Goal: Task Accomplishment & Management: Manage account settings

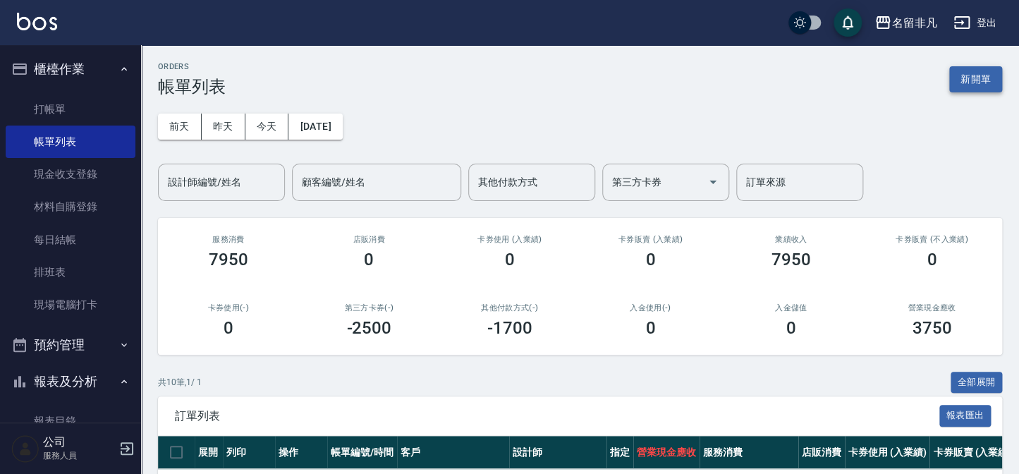
click at [989, 73] on button "新開單" at bounding box center [975, 79] width 53 height 26
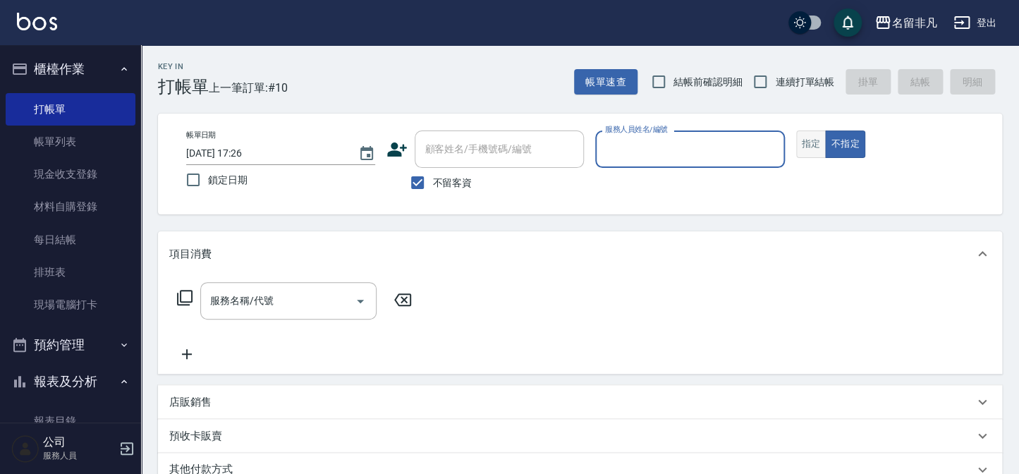
click at [809, 141] on button "指定" at bounding box center [811, 143] width 30 height 27
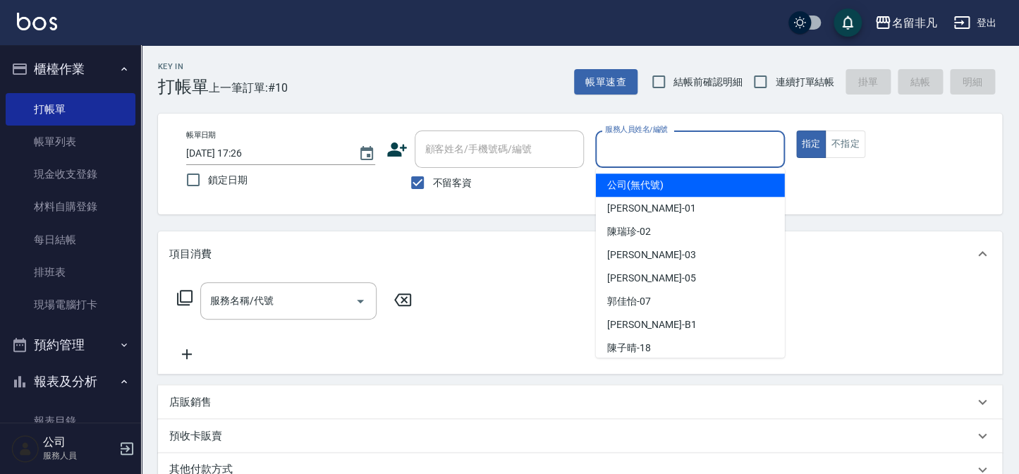
click at [696, 148] on input "服務人員姓名/編號" at bounding box center [689, 149] width 176 height 25
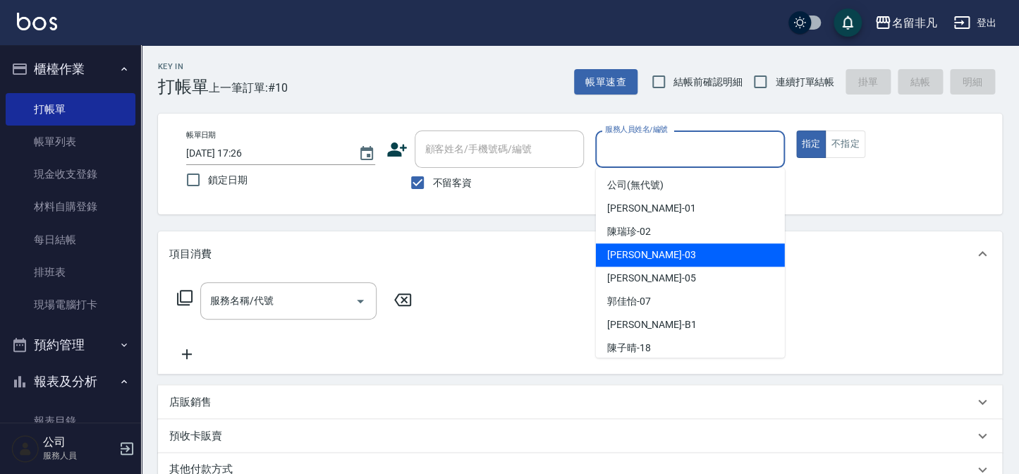
click at [694, 257] on div "[PERSON_NAME] -03" at bounding box center [690, 254] width 189 height 23
type input "[PERSON_NAME]-03"
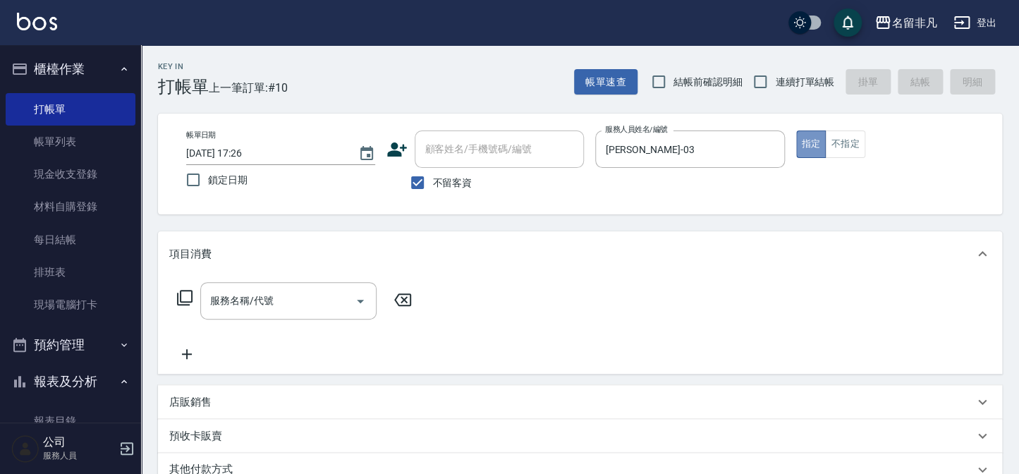
drag, startPoint x: 816, startPoint y: 141, endPoint x: 410, endPoint y: 164, distance: 406.7
click at [754, 154] on div "帳單日期 [DATE] 17:26 鎖定日期 顧客姓名/手機號碼/編號 顧客姓名/手機號碼/編號 不留客資 服務人員姓名/編號 [PERSON_NAME]-0…" at bounding box center [580, 163] width 810 height 67
click at [182, 300] on icon at bounding box center [184, 297] width 17 height 17
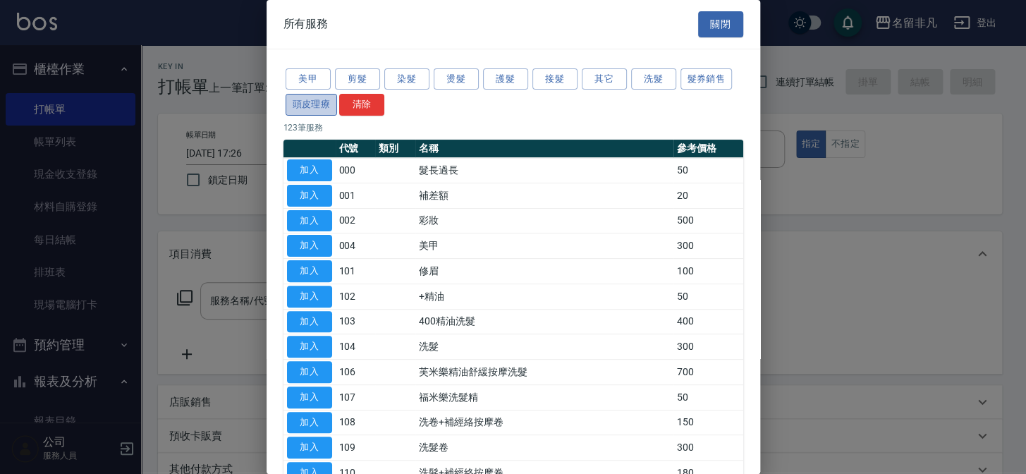
click at [313, 104] on button "頭皮理療" at bounding box center [312, 105] width 52 height 22
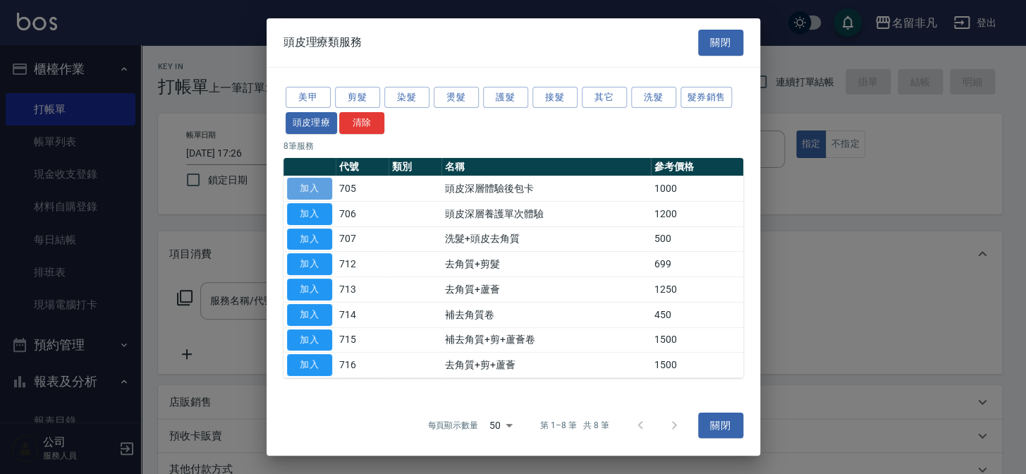
click at [314, 183] on button "加入" at bounding box center [309, 189] width 45 height 22
type input "頭皮深層體驗後包卡(705)"
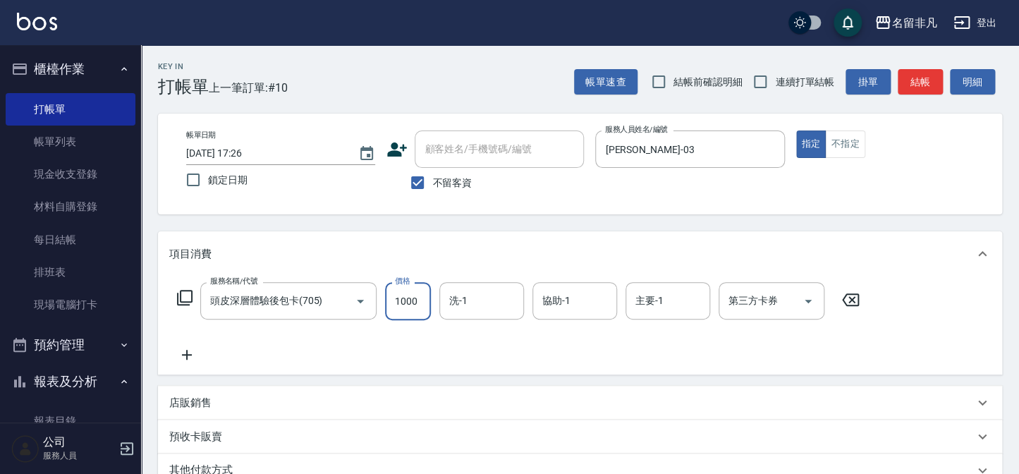
click at [405, 301] on input "1000" at bounding box center [408, 301] width 46 height 38
type input "1200"
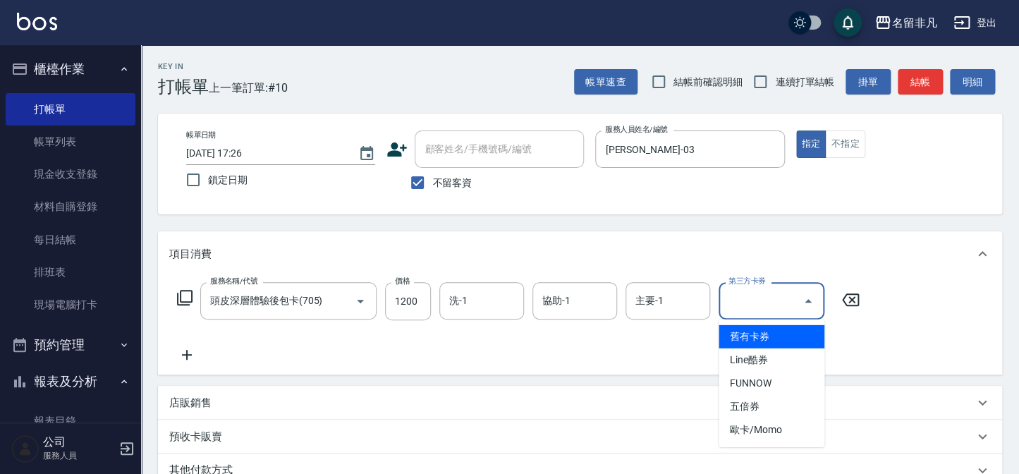
click at [734, 300] on input "第三方卡券" at bounding box center [761, 300] width 72 height 25
click at [764, 328] on span "舊有卡券" at bounding box center [771, 336] width 106 height 23
type input "舊有卡券"
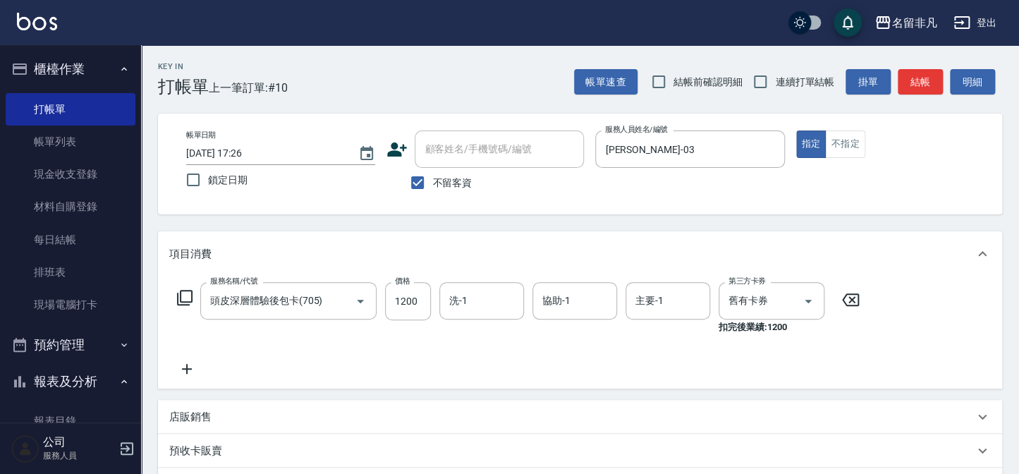
click at [188, 369] on icon at bounding box center [187, 369] width 10 height 10
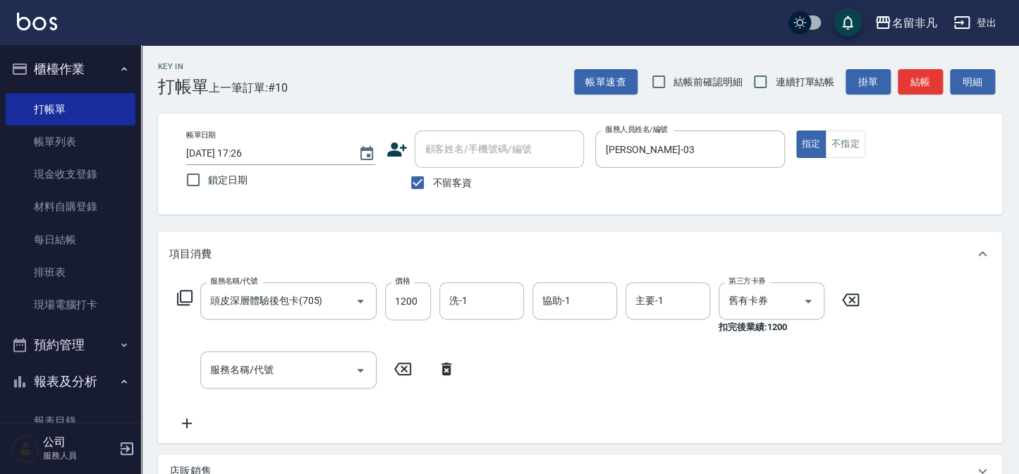
click at [185, 294] on icon at bounding box center [184, 297] width 17 height 17
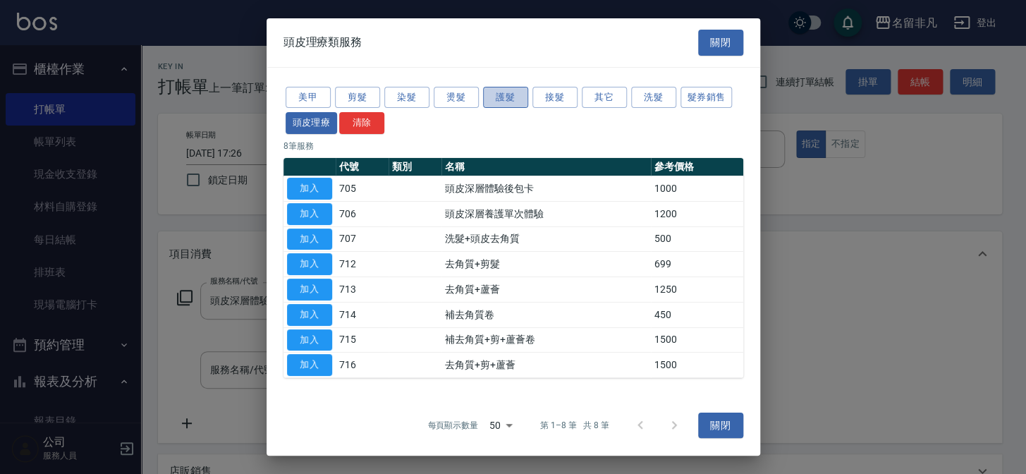
click at [494, 99] on button "護髮" at bounding box center [505, 97] width 45 height 22
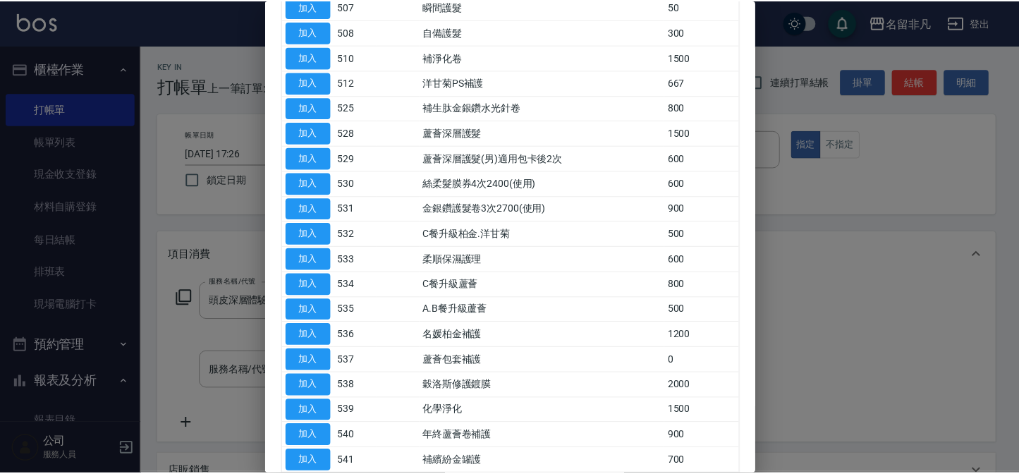
scroll to position [320, 0]
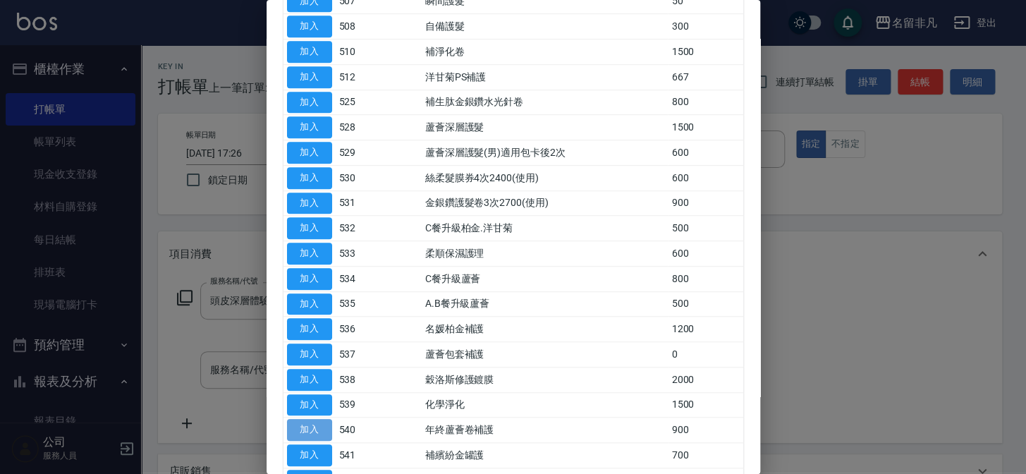
click at [315, 423] on button "加入" at bounding box center [309, 430] width 45 height 22
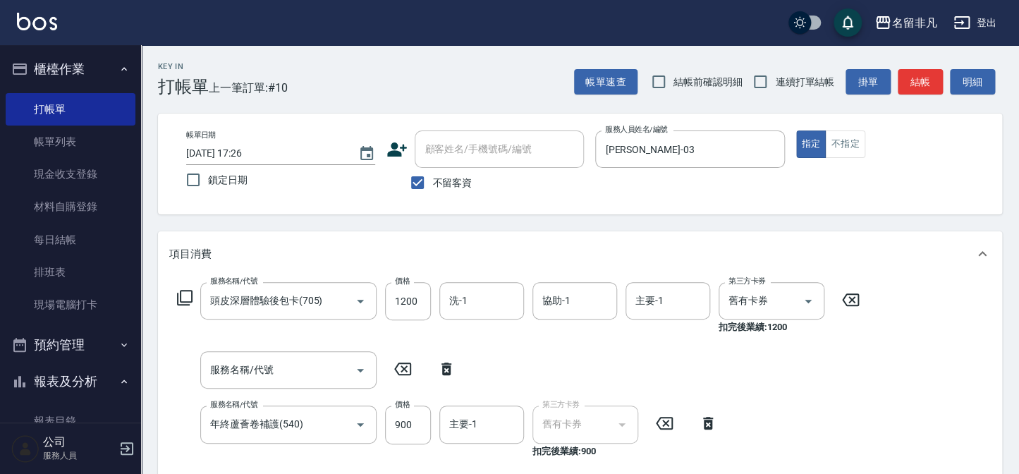
click at [446, 367] on icon at bounding box center [446, 368] width 10 height 13
type input "年終蘆薈卷補護(540)"
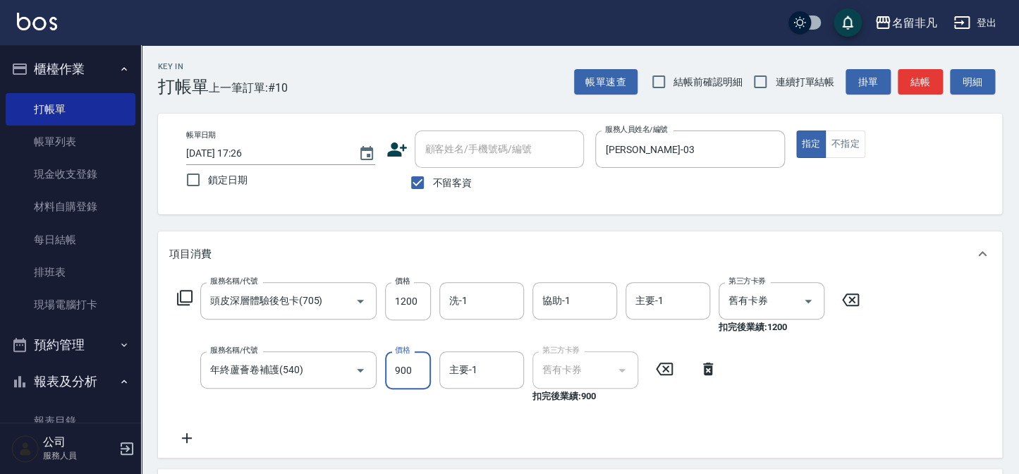
click at [398, 366] on input "900" at bounding box center [408, 370] width 46 height 38
click at [398, 365] on input "900" at bounding box center [408, 370] width 46 height 38
click at [400, 365] on input "11000" at bounding box center [408, 370] width 46 height 38
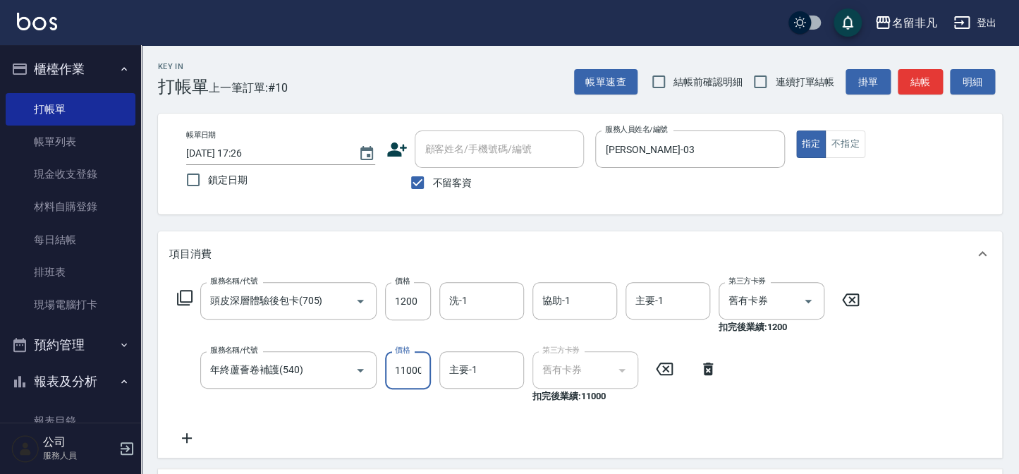
click at [400, 365] on input "11000" at bounding box center [408, 370] width 46 height 38
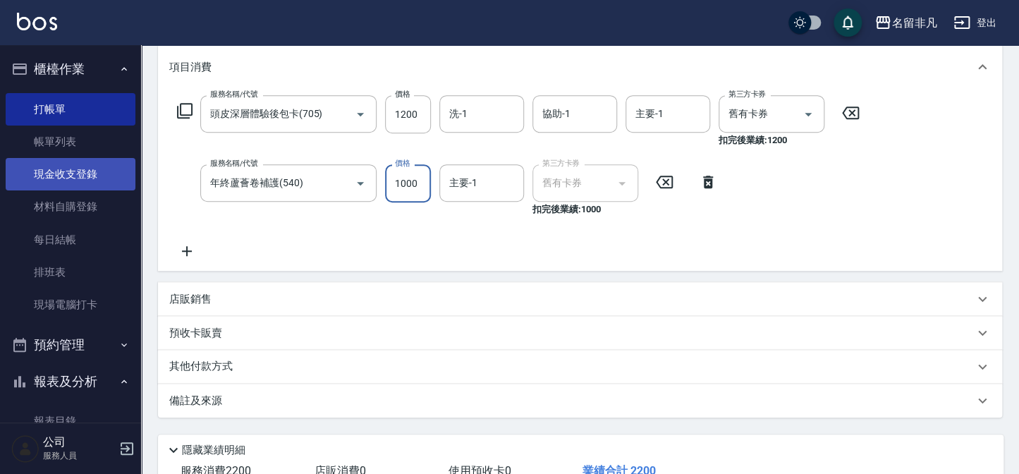
scroll to position [159, 0]
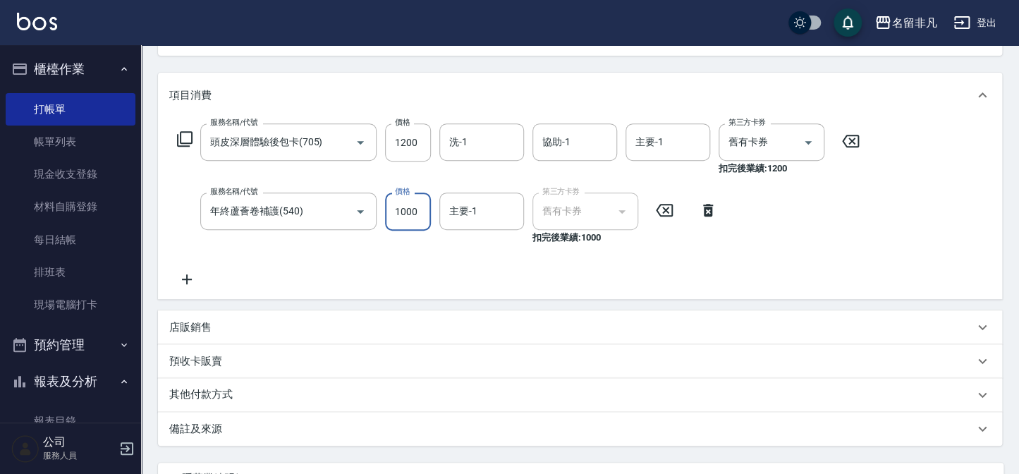
type input "1000"
click at [188, 278] on icon at bounding box center [187, 279] width 10 height 10
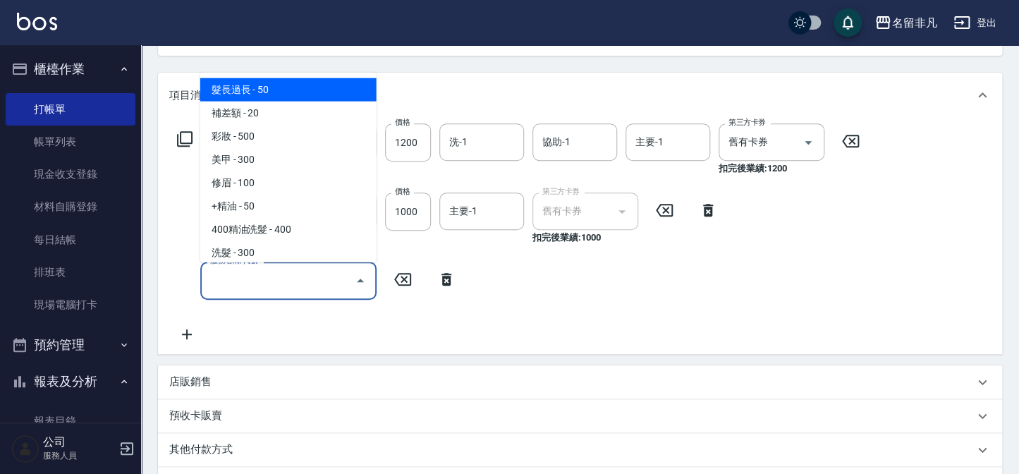
click at [271, 280] on input "服務名稱/代號" at bounding box center [278, 280] width 142 height 25
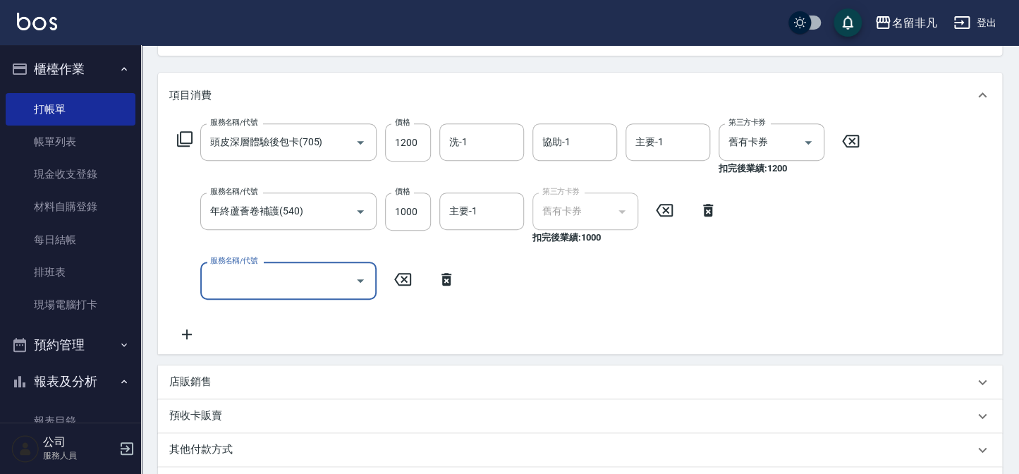
click at [271, 280] on input "服務名稱/代號" at bounding box center [278, 280] width 142 height 25
type input "剪髮(202)"
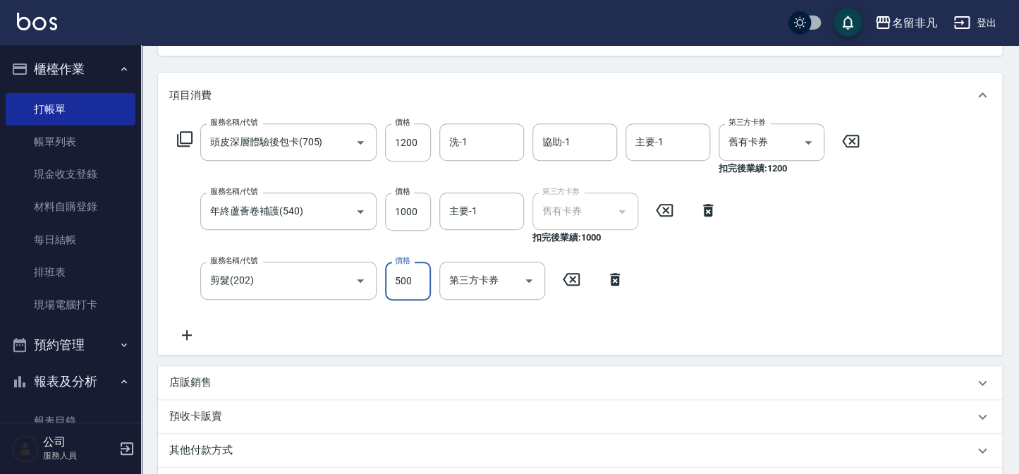
click at [410, 276] on input "500" at bounding box center [408, 281] width 46 height 38
click at [400, 278] on input "6600" at bounding box center [408, 281] width 46 height 38
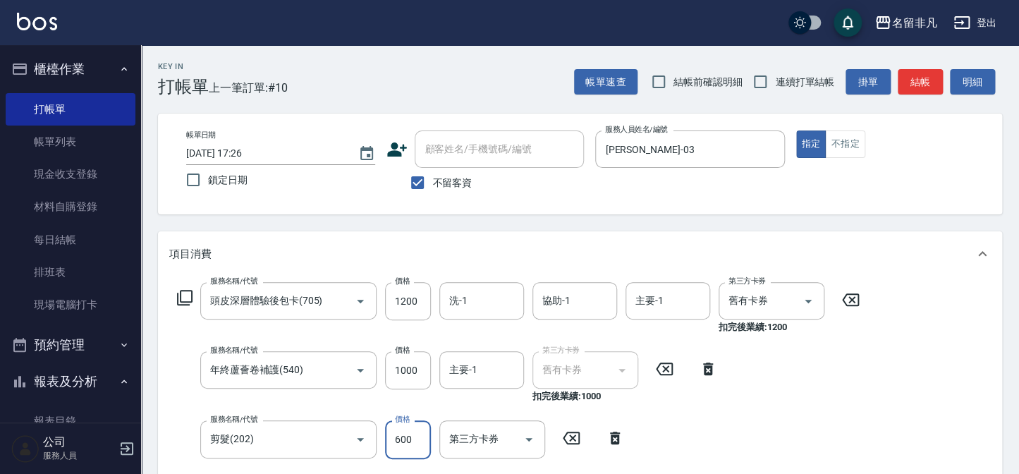
scroll to position [0, 0]
type input "600"
drag, startPoint x: 808, startPoint y: 143, endPoint x: 749, endPoint y: 218, distance: 94.9
click at [809, 147] on button "指定" at bounding box center [811, 143] width 30 height 27
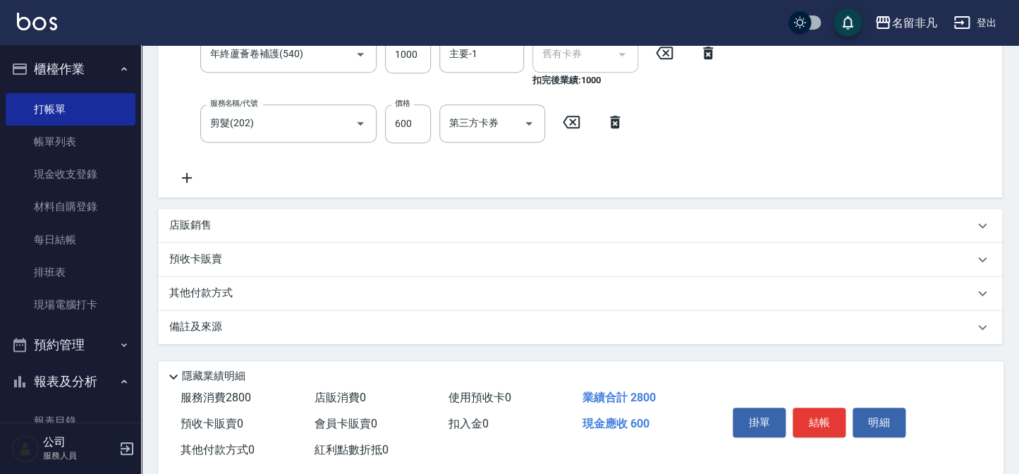
scroll to position [342, 0]
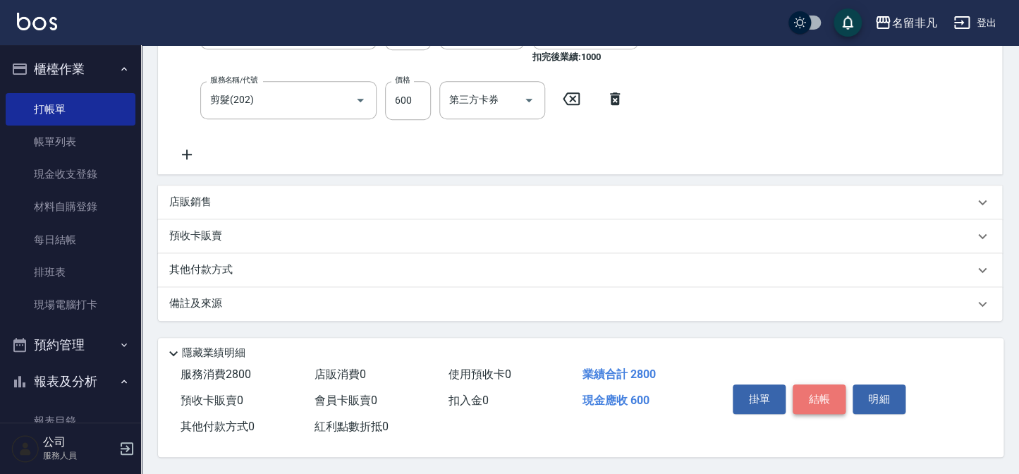
click at [811, 395] on button "結帳" at bounding box center [818, 399] width 53 height 30
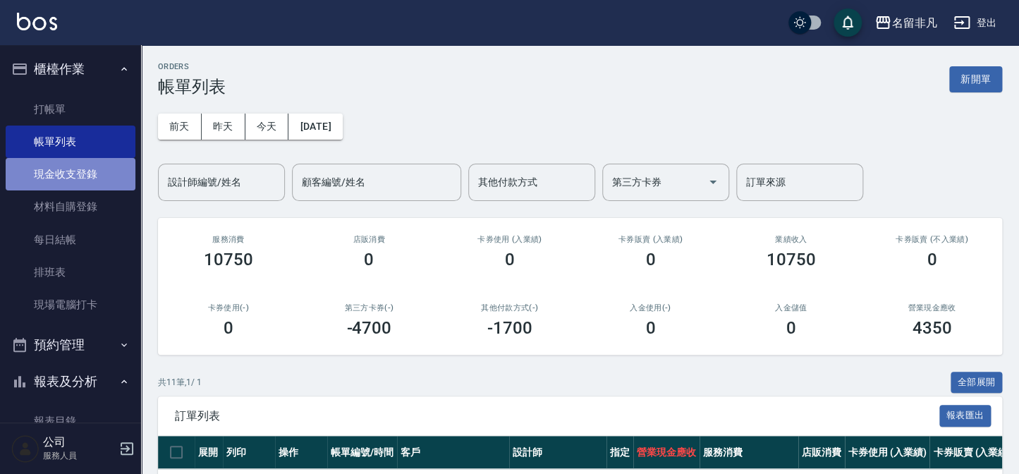
click at [92, 164] on link "現金收支登錄" at bounding box center [71, 174] width 130 height 32
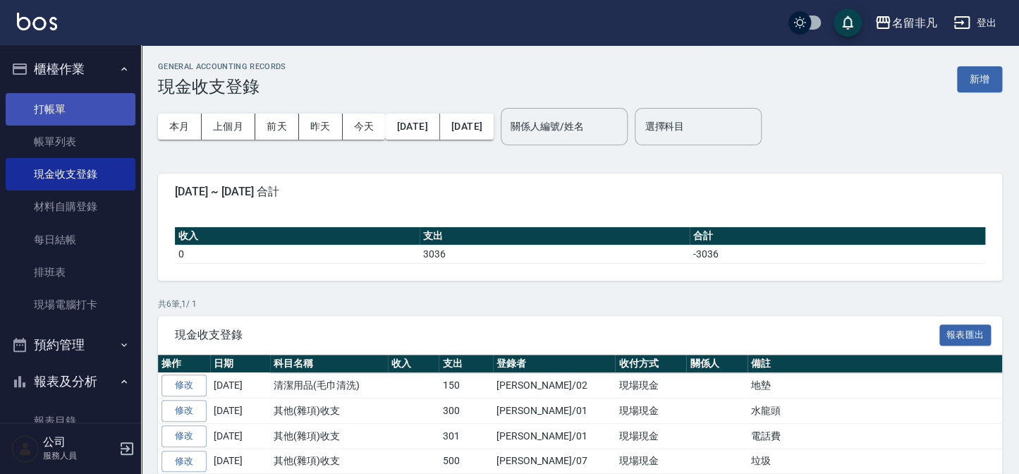
click at [66, 113] on link "打帳單" at bounding box center [71, 109] width 130 height 32
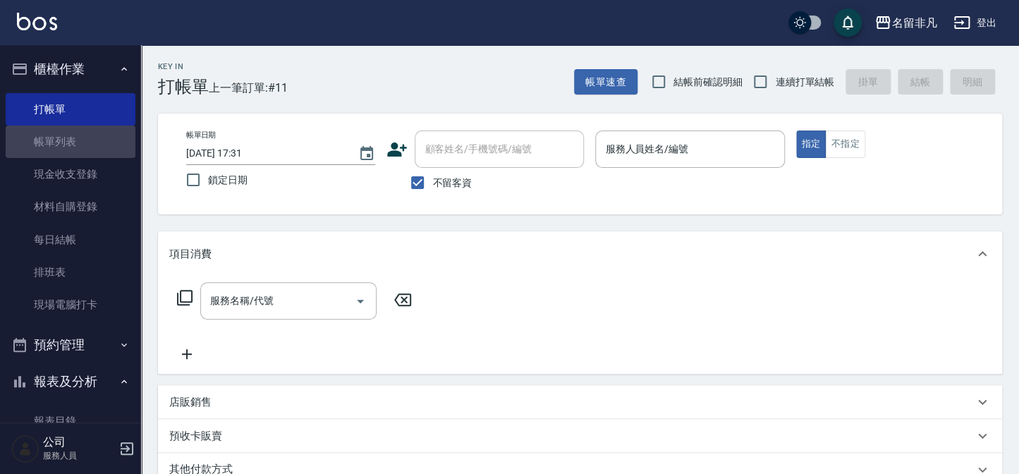
drag, startPoint x: 75, startPoint y: 137, endPoint x: 373, endPoint y: 367, distance: 376.5
click at [75, 136] on link "帳單列表" at bounding box center [71, 141] width 130 height 32
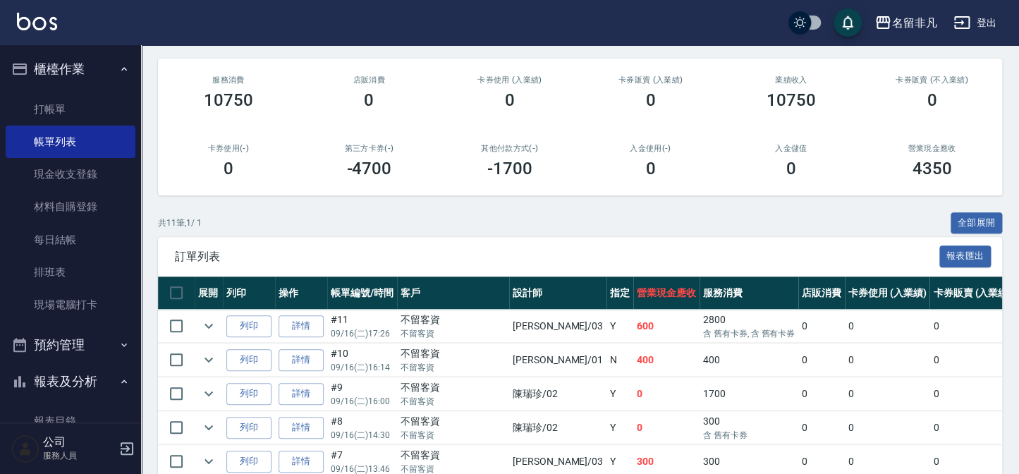
scroll to position [192, 0]
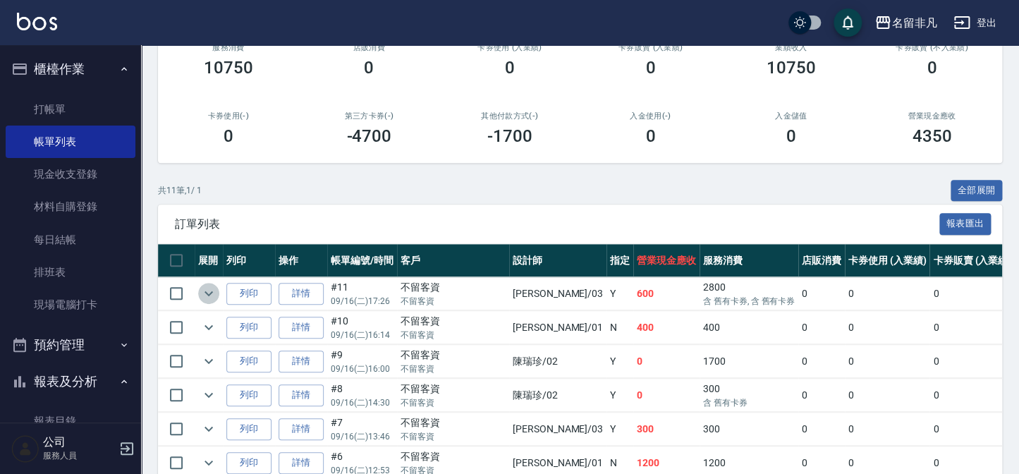
click at [208, 293] on icon "expand row" at bounding box center [208, 293] width 17 height 17
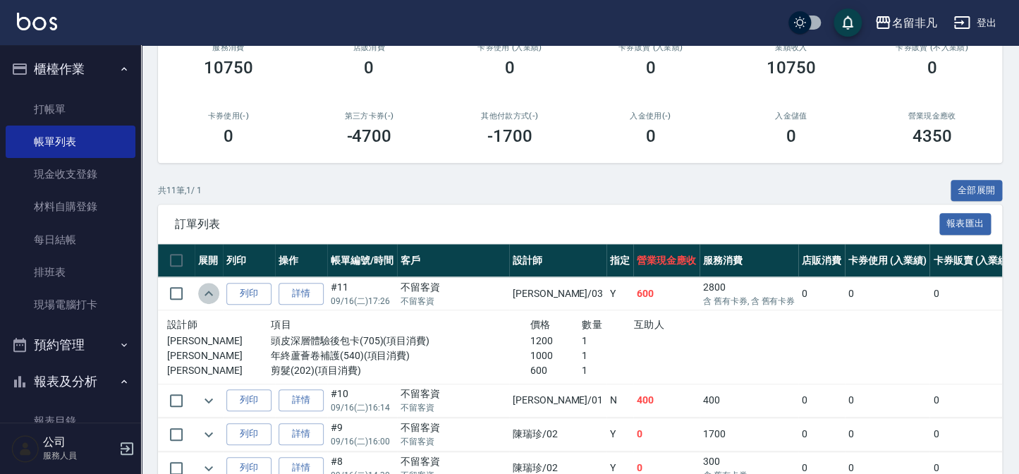
click at [208, 293] on icon "expand row" at bounding box center [208, 293] width 17 height 17
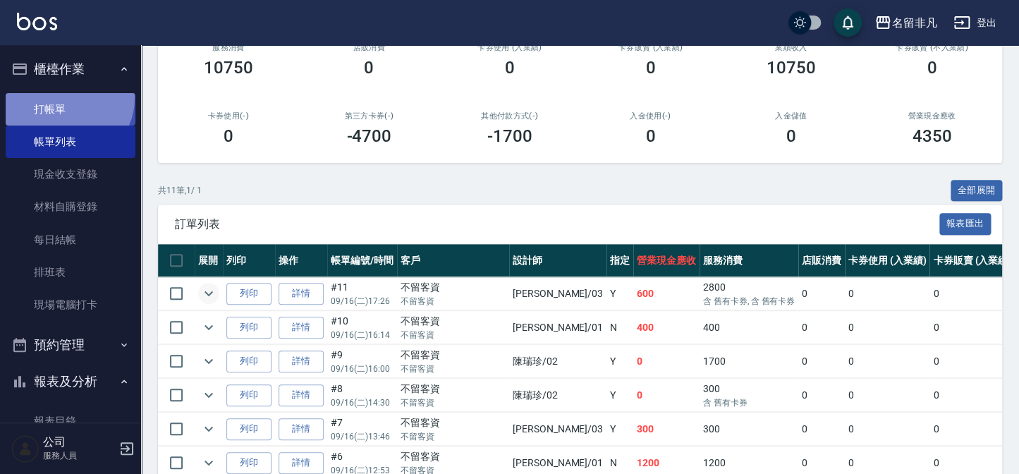
click at [66, 97] on link "打帳單" at bounding box center [71, 109] width 130 height 32
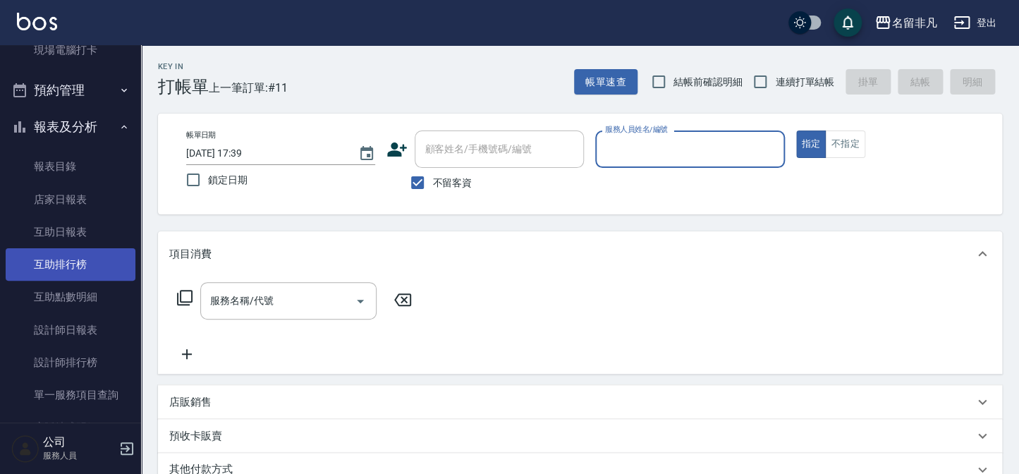
scroll to position [256, 0]
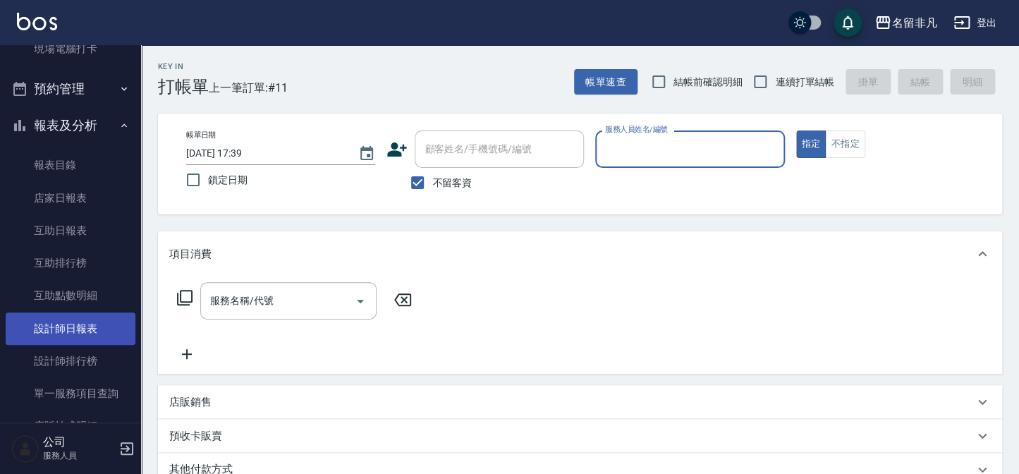
click at [68, 321] on link "設計師日報表" at bounding box center [71, 328] width 130 height 32
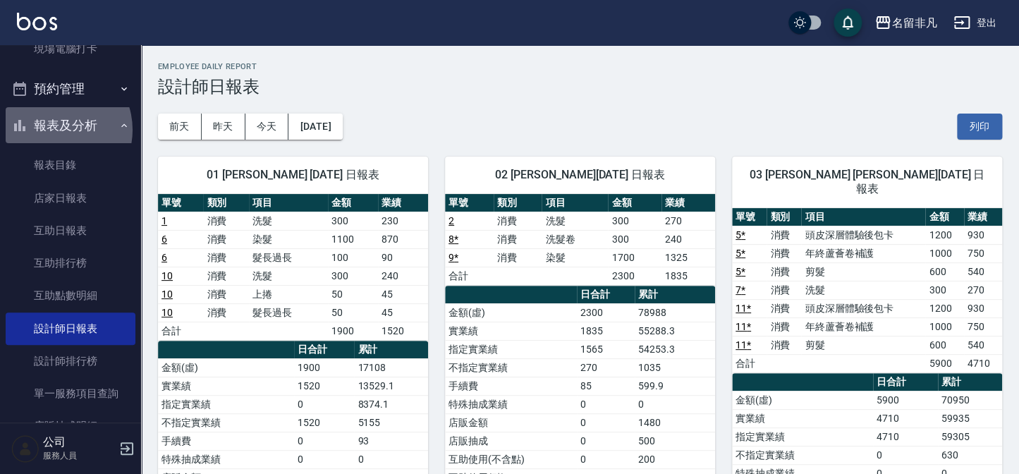
click at [54, 129] on button "報表及分析" at bounding box center [71, 125] width 130 height 37
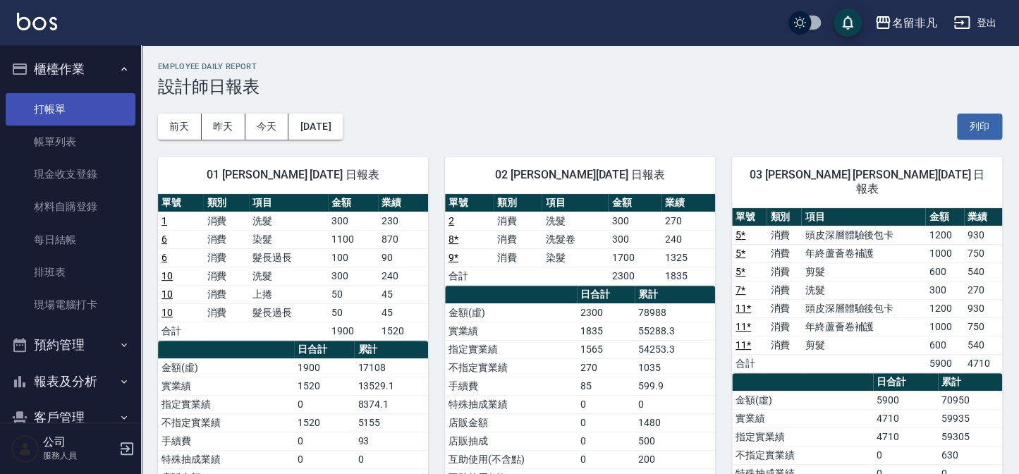
click at [54, 104] on link "打帳單" at bounding box center [71, 109] width 130 height 32
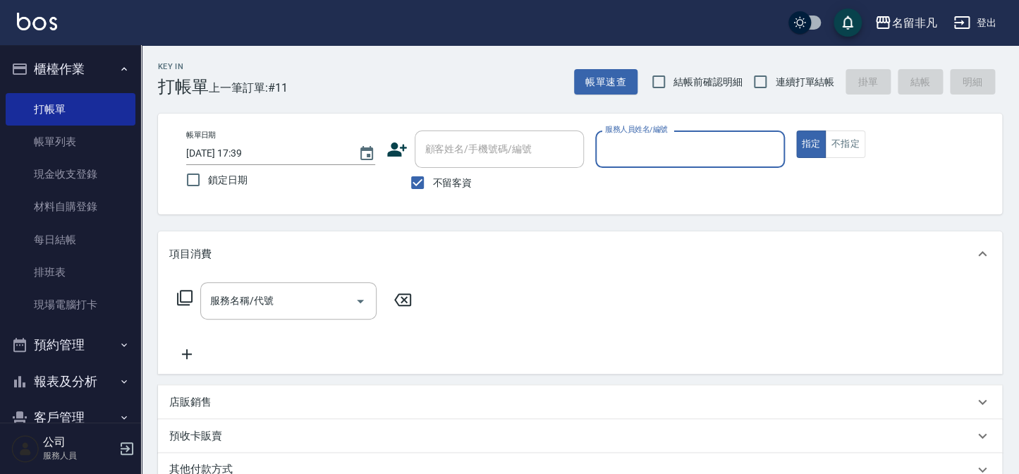
click at [118, 65] on icon "button" at bounding box center [123, 68] width 11 height 11
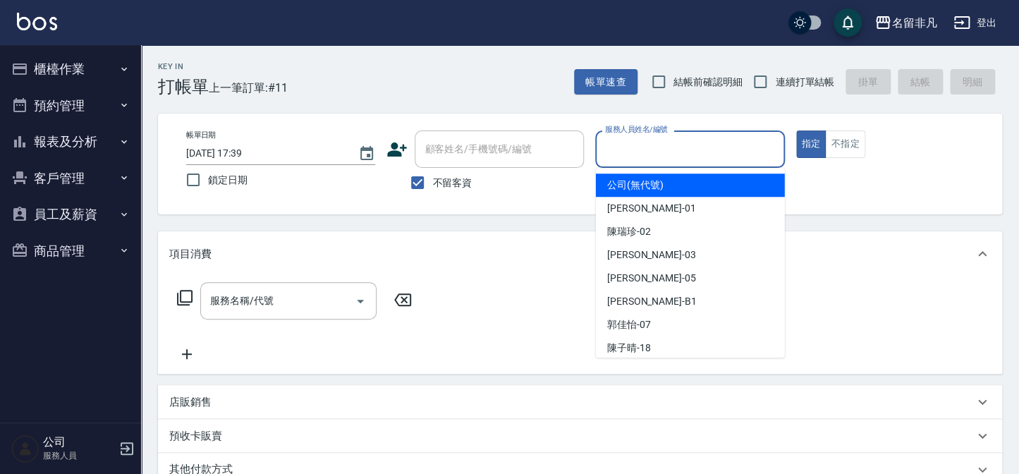
click at [702, 142] on input "服務人員姓名/編號" at bounding box center [689, 149] width 176 height 25
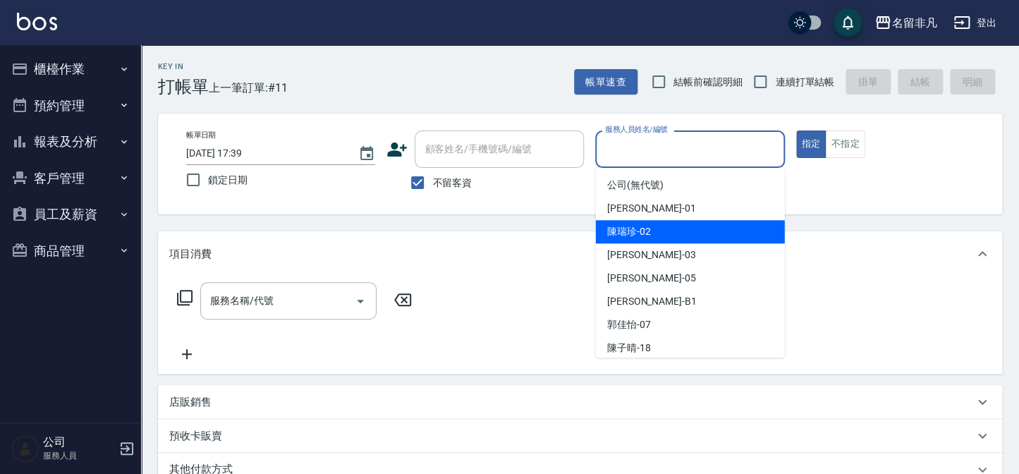
click at [699, 222] on div "[PERSON_NAME]-02" at bounding box center [690, 231] width 189 height 23
type input "[PERSON_NAME]-02"
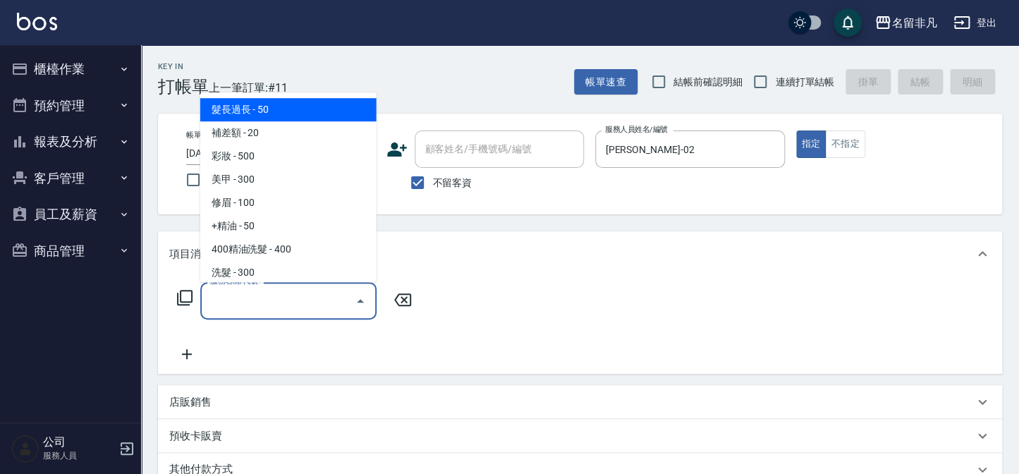
click at [288, 312] on input "服務名稱/代號" at bounding box center [278, 300] width 142 height 25
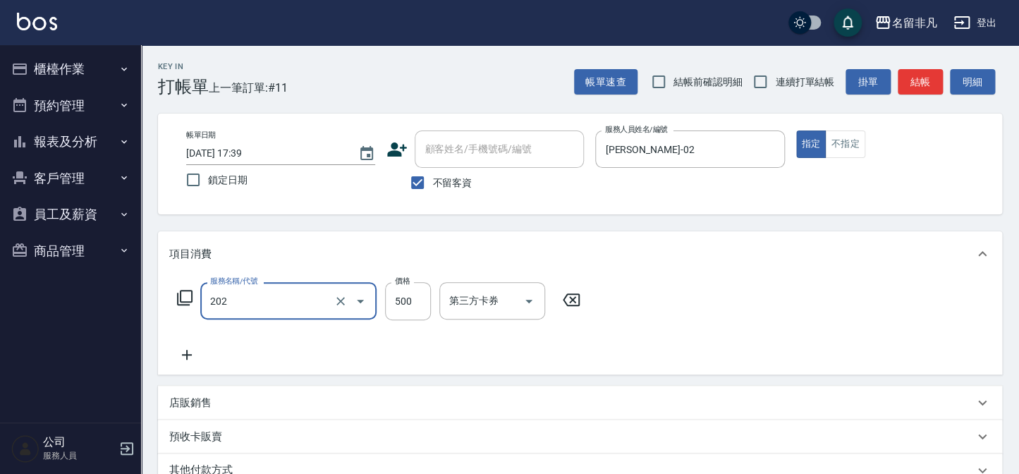
type input "剪髮(202)"
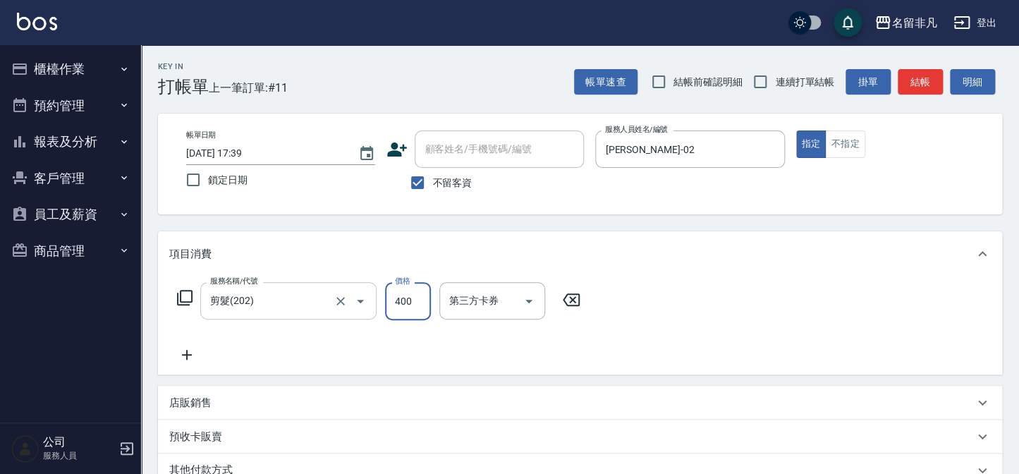
type input "400"
click at [909, 81] on button "結帳" at bounding box center [919, 82] width 45 height 26
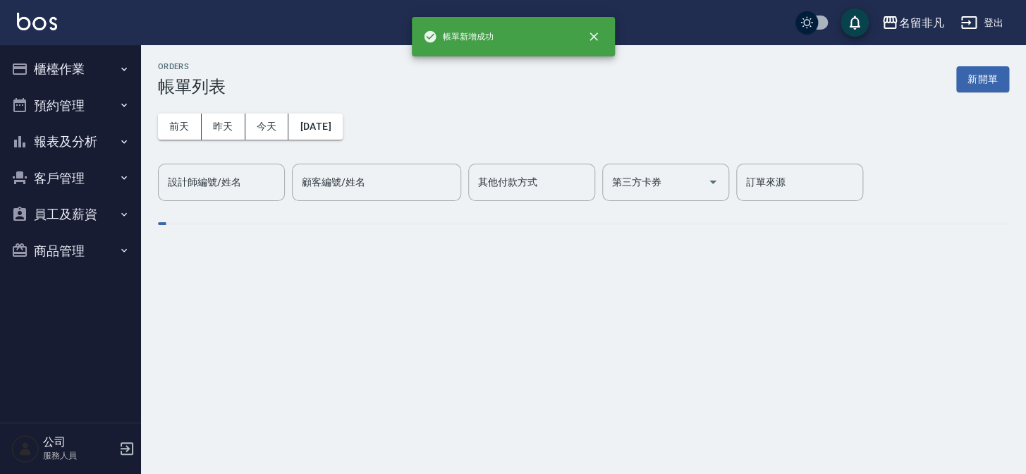
click at [978, 80] on button "新開單" at bounding box center [982, 79] width 53 height 26
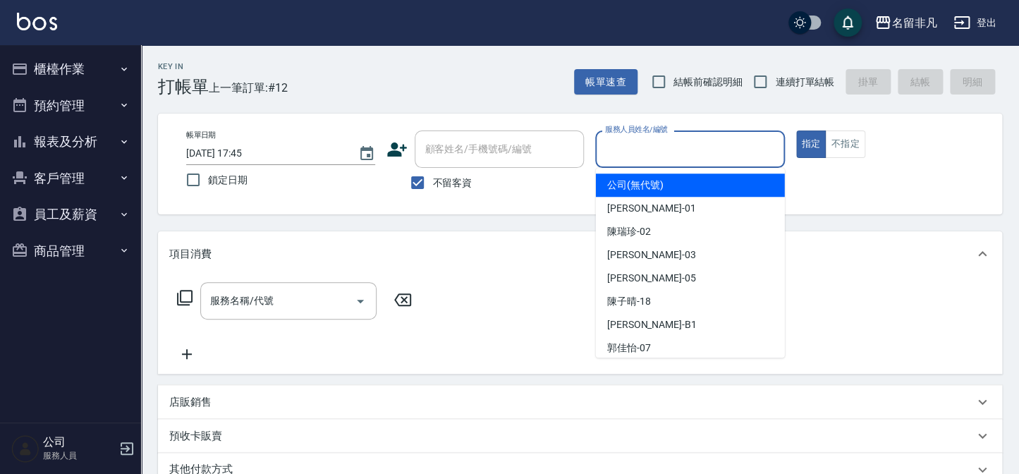
click at [739, 152] on input "服務人員姓名/編號" at bounding box center [689, 149] width 176 height 25
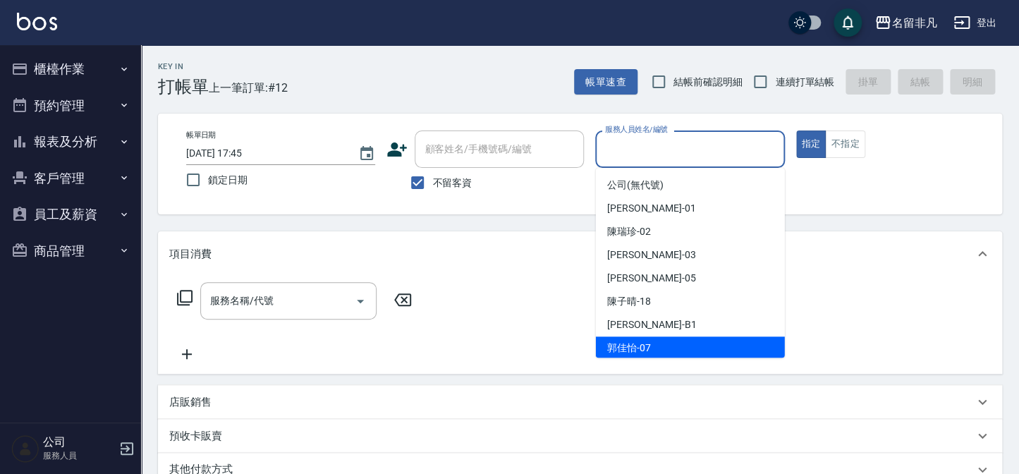
click at [665, 338] on div "[PERSON_NAME]-07" at bounding box center [690, 347] width 189 height 23
type input "[PERSON_NAME]-07"
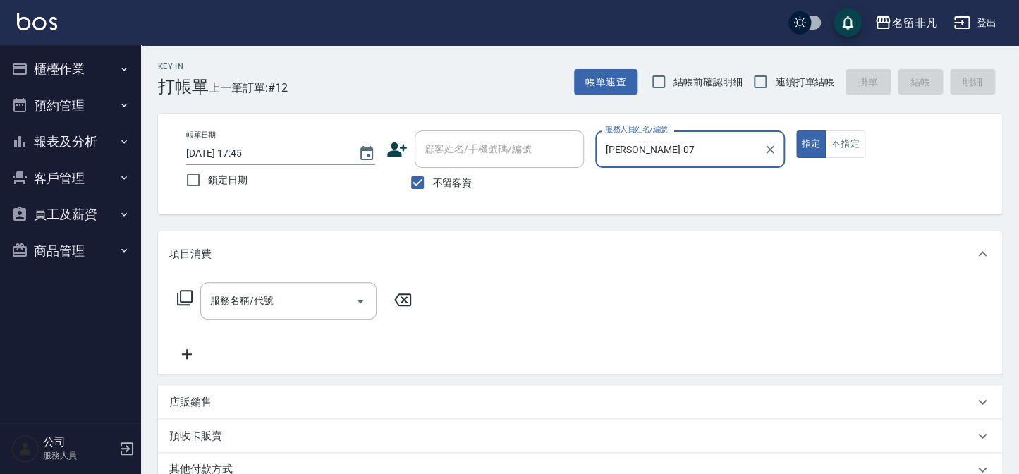
click at [257, 305] on div "服務名稱/代號 服務名稱/代號" at bounding box center [288, 300] width 176 height 37
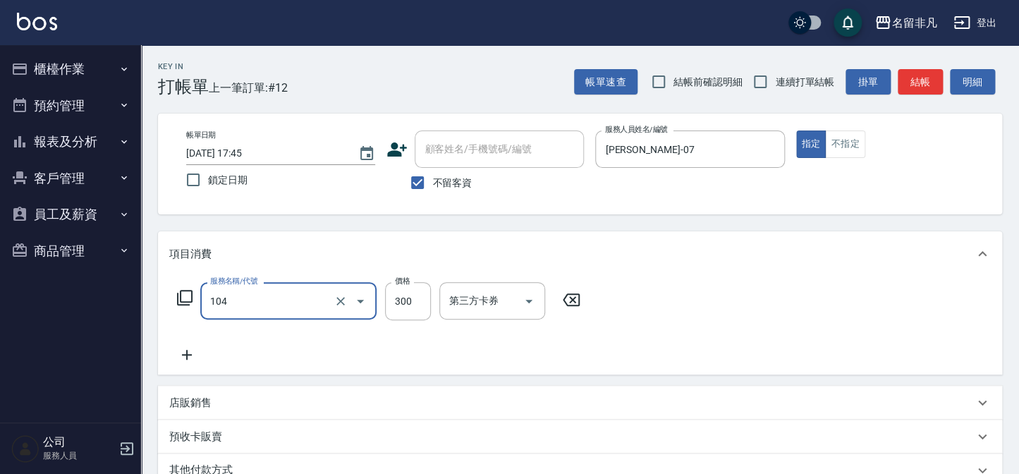
type input "洗髮(104)"
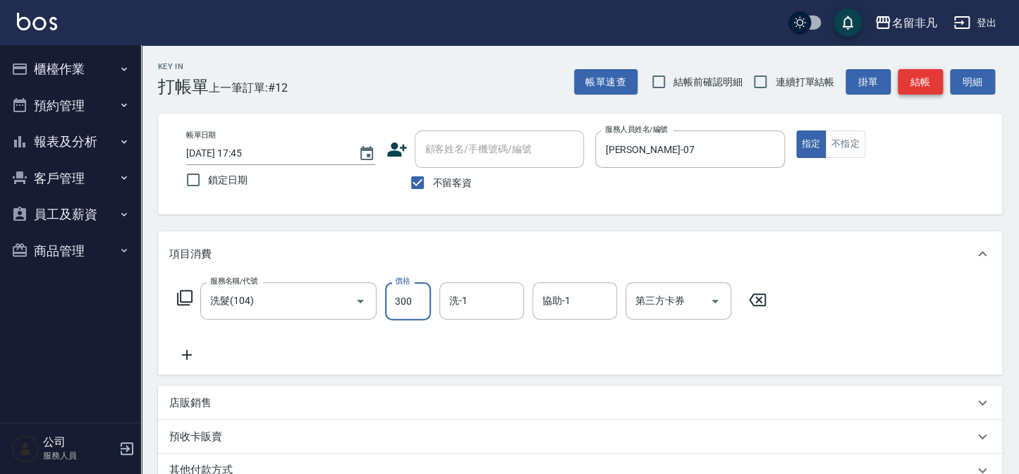
click at [924, 70] on button "結帳" at bounding box center [919, 82] width 45 height 26
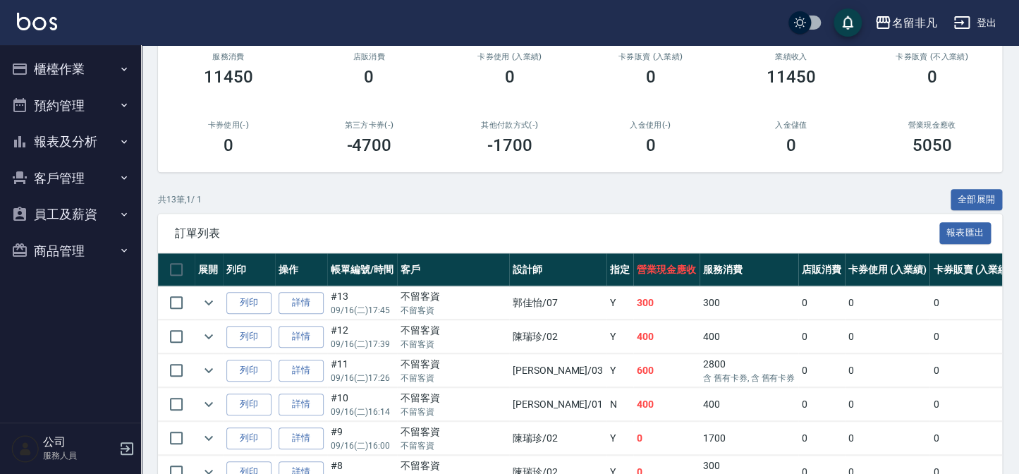
scroll to position [192, 0]
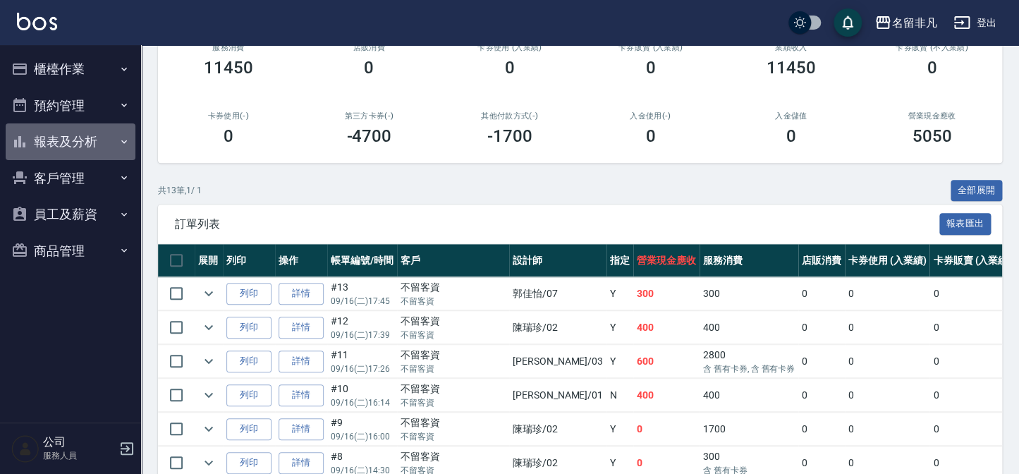
click at [63, 146] on button "報表及分析" at bounding box center [71, 141] width 130 height 37
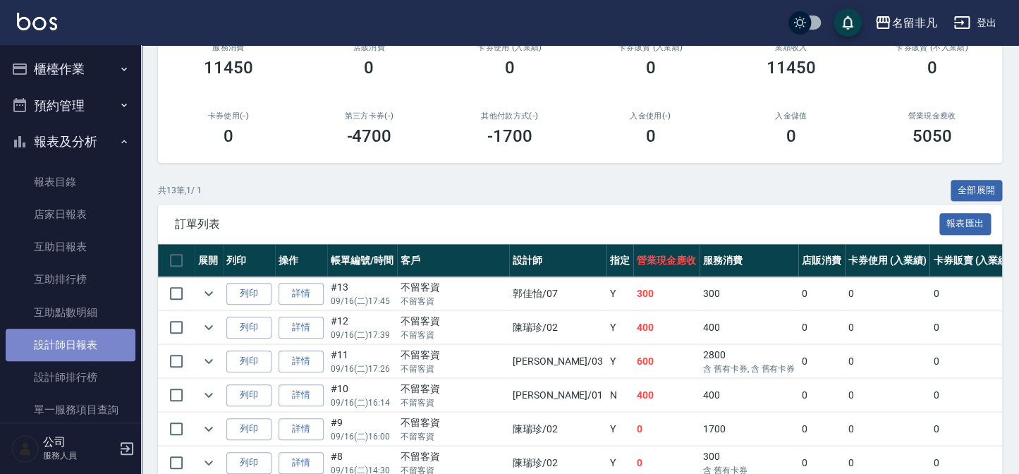
click at [82, 349] on link "設計師日報表" at bounding box center [71, 345] width 130 height 32
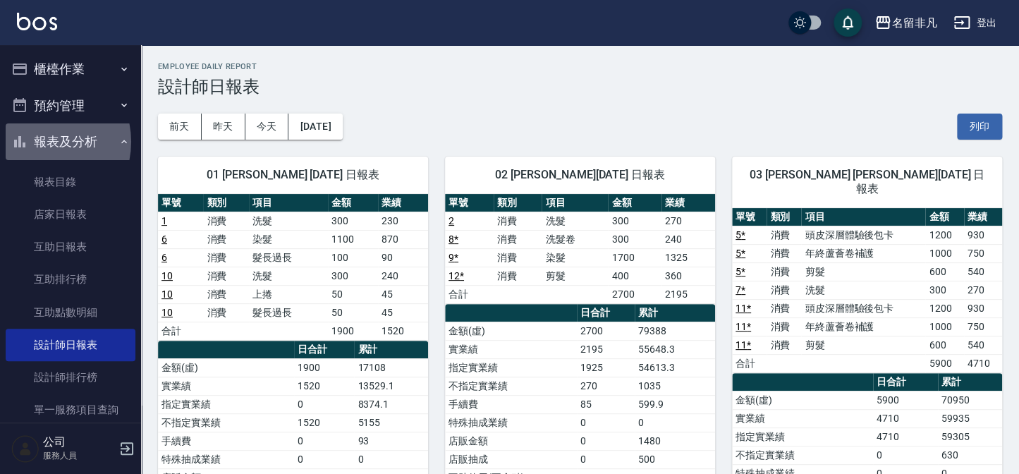
click at [38, 142] on button "報表及分析" at bounding box center [71, 141] width 130 height 37
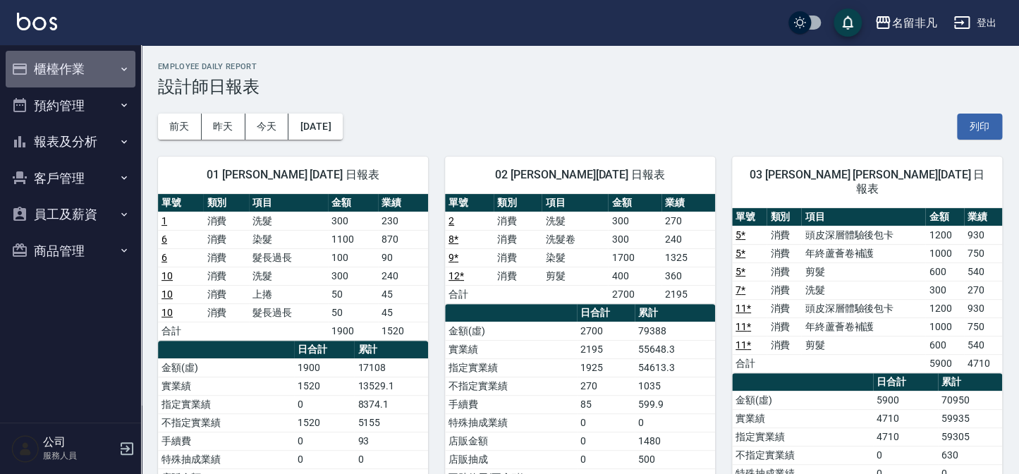
click at [95, 68] on button "櫃檯作業" at bounding box center [71, 69] width 130 height 37
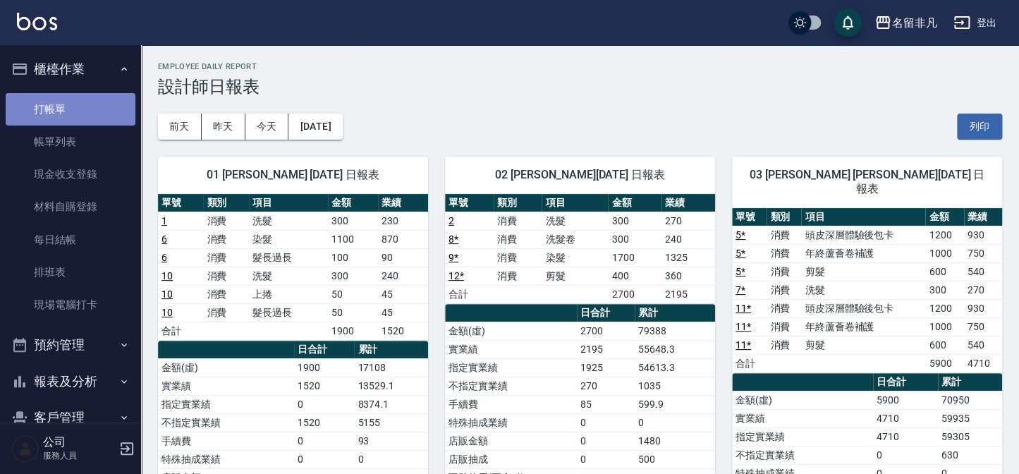
click at [87, 97] on link "打帳單" at bounding box center [71, 109] width 130 height 32
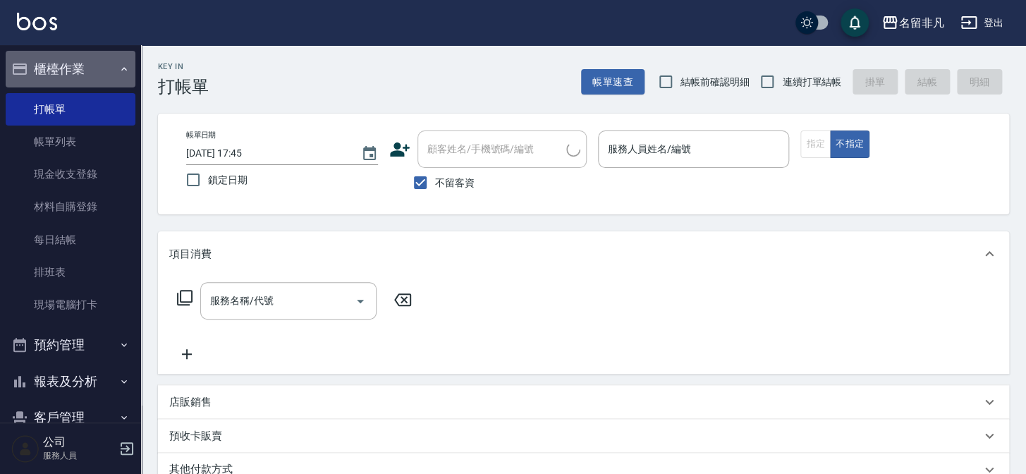
click at [91, 70] on button "櫃檯作業" at bounding box center [71, 69] width 130 height 37
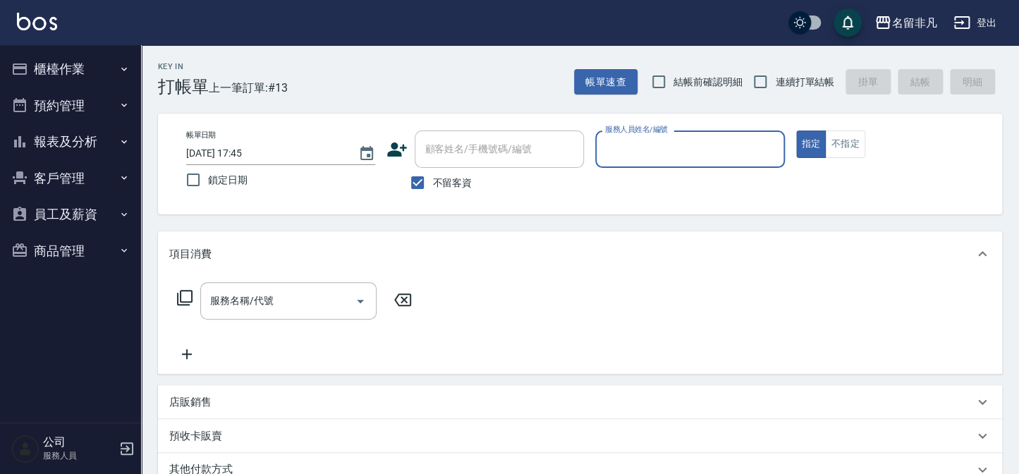
drag, startPoint x: 409, startPoint y: 180, endPoint x: 437, endPoint y: 157, distance: 36.6
click at [409, 180] on input "不留客資" at bounding box center [418, 183] width 30 height 30
checkbox input "false"
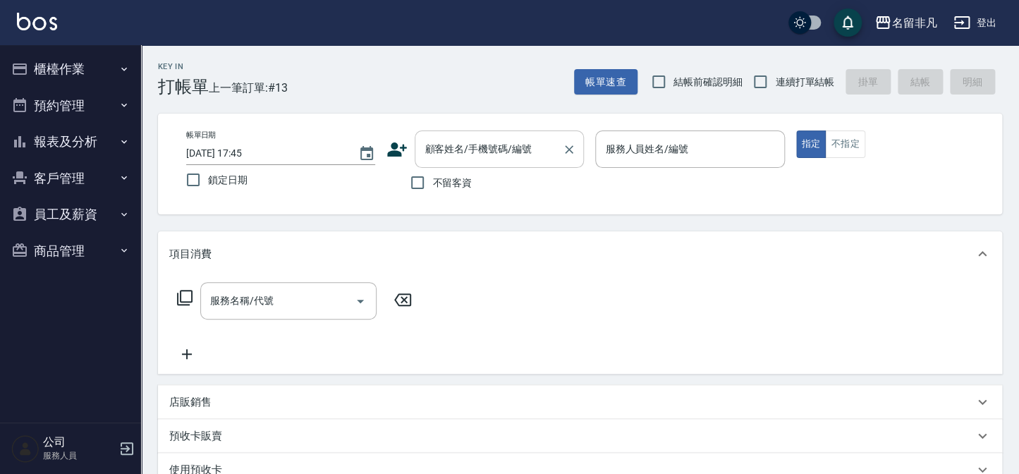
click at [438, 146] on div "顧客姓名/手機號碼/編號 顧客姓名/手機號碼/編號" at bounding box center [499, 148] width 169 height 37
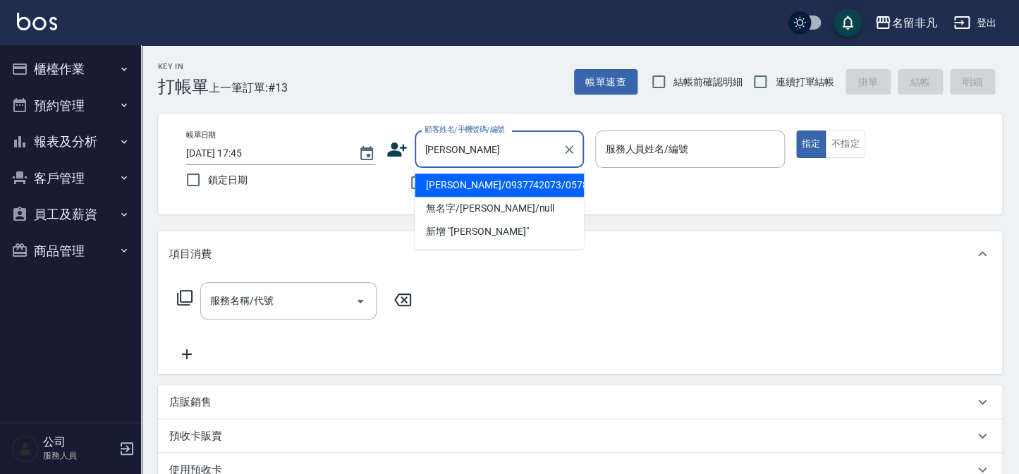
click at [522, 190] on li "[PERSON_NAME]/0937742073/05784" at bounding box center [499, 184] width 169 height 23
type input "[PERSON_NAME]/0937742073/05784"
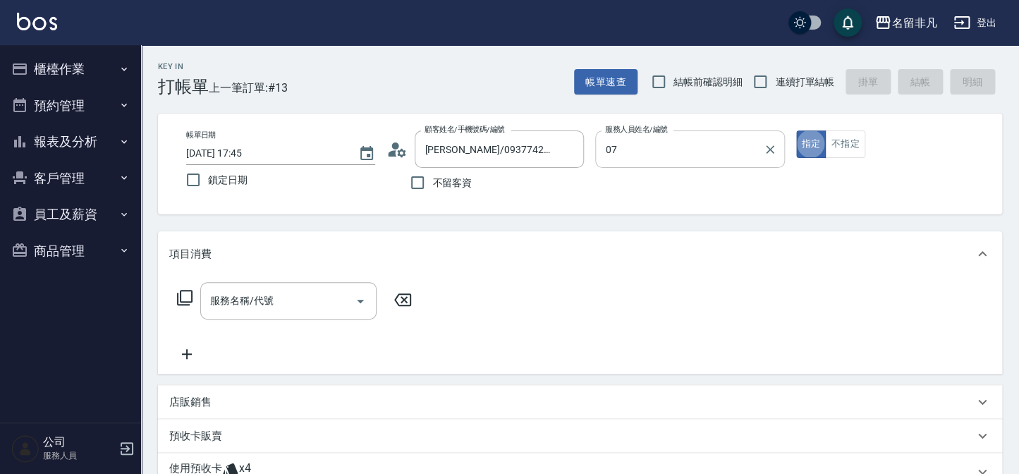
type input "[PERSON_NAME]-07"
type button "true"
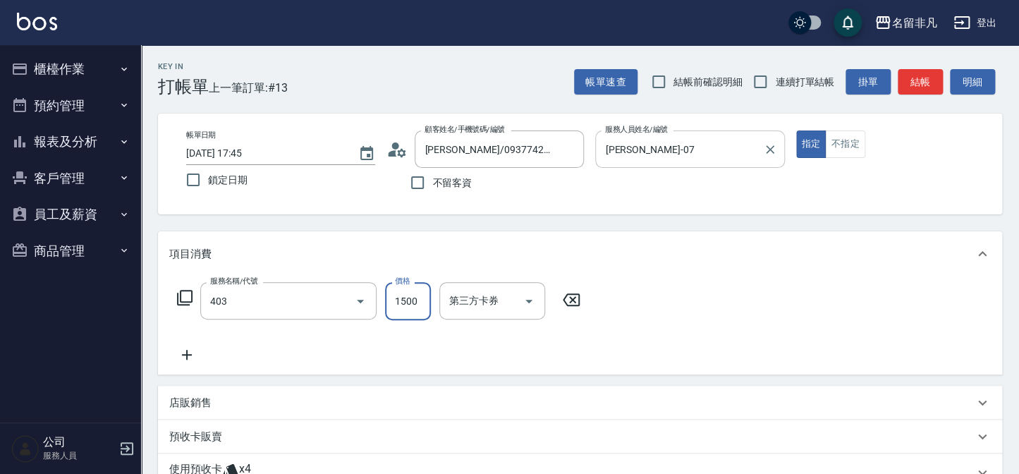
type input "染髮(403)"
type input "2000"
click at [190, 355] on icon at bounding box center [187, 355] width 10 height 10
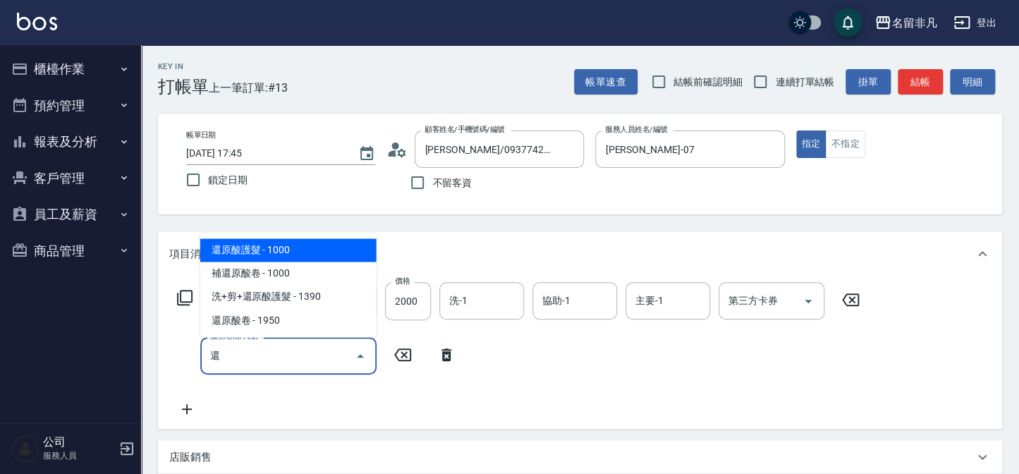
click at [290, 250] on span "還原酸護髮 - 1000" at bounding box center [288, 249] width 176 height 23
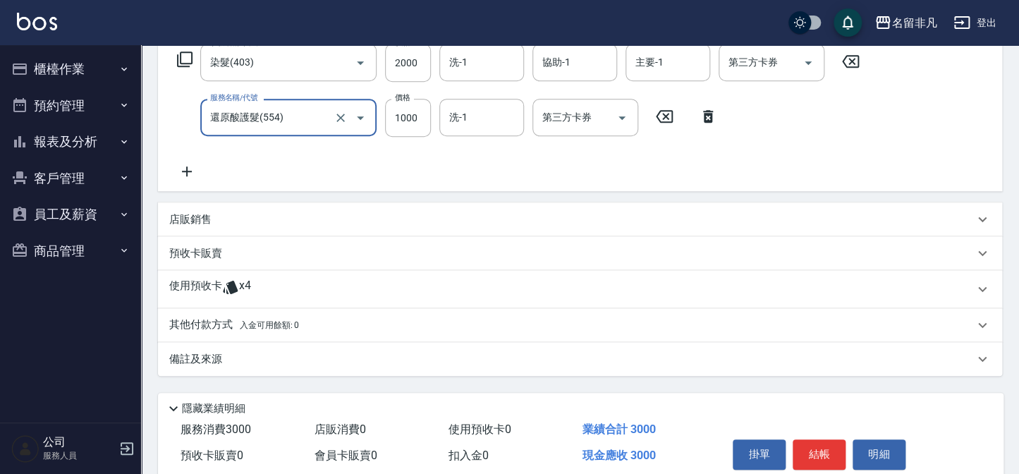
scroll to position [256, 0]
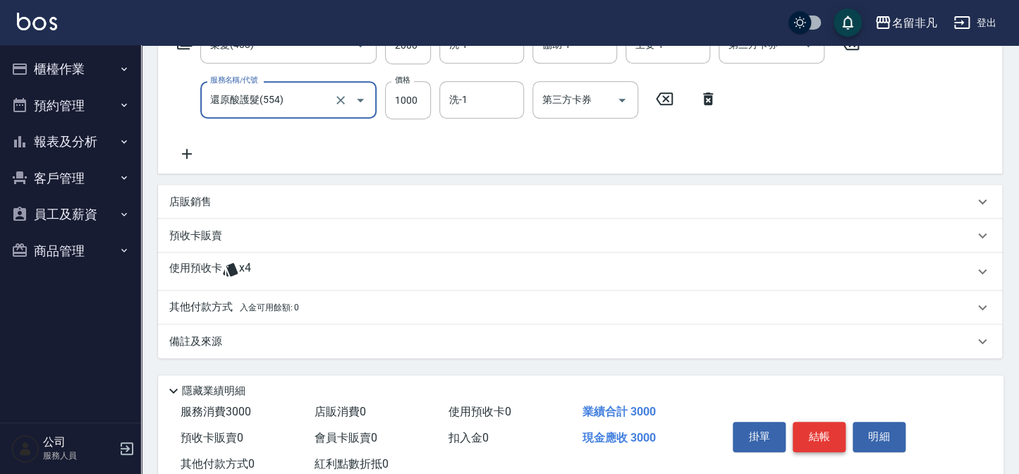
type input "還原酸護髮(554)"
click at [830, 438] on button "結帳" at bounding box center [818, 437] width 53 height 30
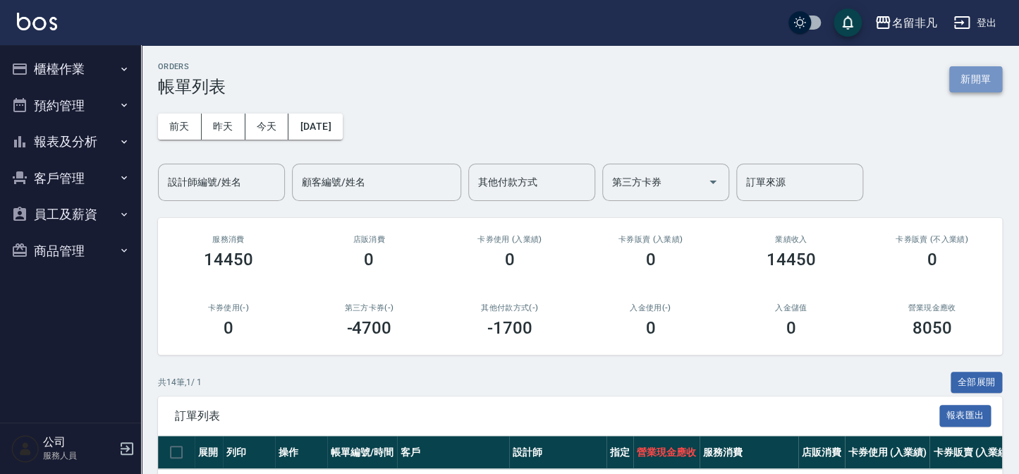
click at [975, 83] on button "新開單" at bounding box center [975, 79] width 53 height 26
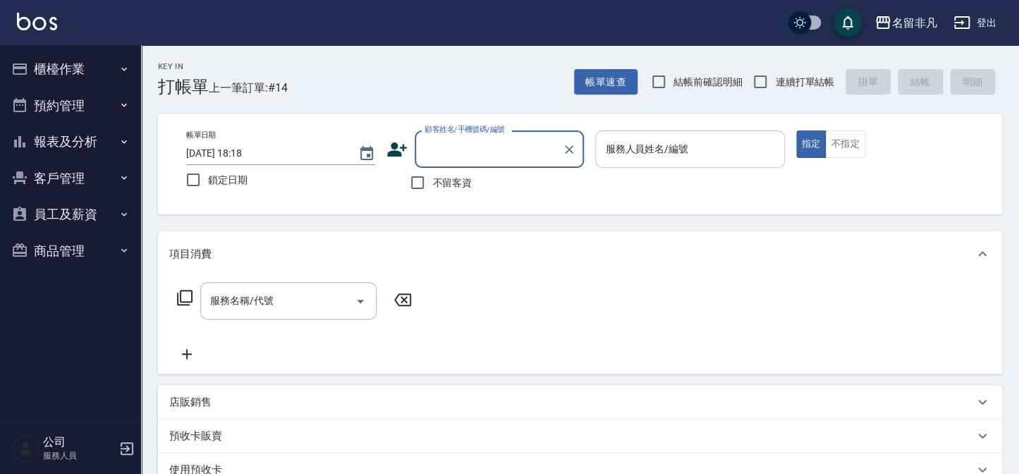
drag, startPoint x: 458, startPoint y: 178, endPoint x: 744, endPoint y: 149, distance: 288.4
click at [458, 178] on span "不留客資" at bounding box center [451, 183] width 39 height 15
click at [432, 178] on input "不留客資" at bounding box center [418, 183] width 30 height 30
checkbox input "true"
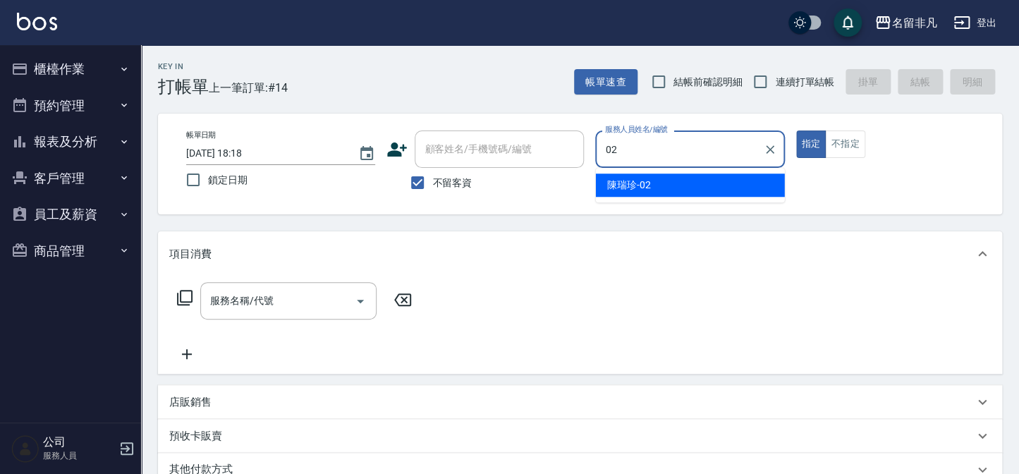
type input "[PERSON_NAME]-02"
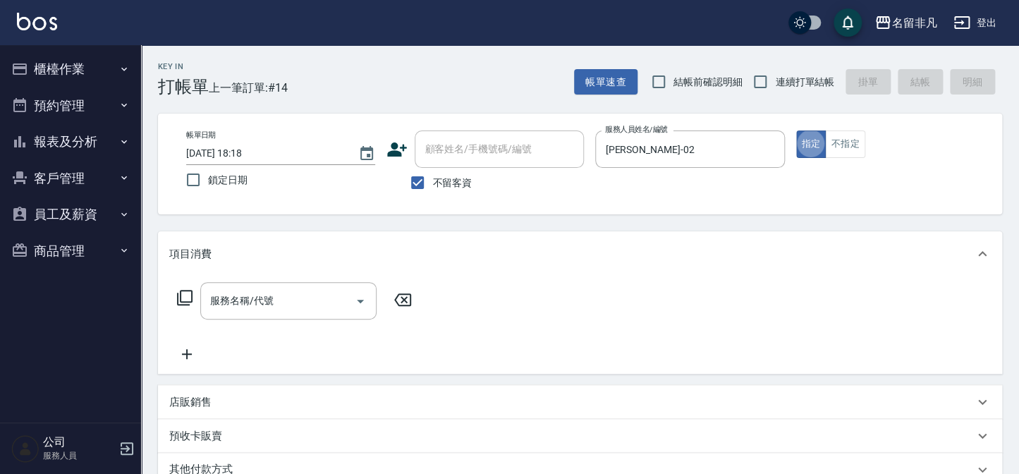
type button "true"
click at [847, 148] on button "不指定" at bounding box center [844, 143] width 39 height 27
click at [267, 302] on div "服務名稱/代號 服務名稱/代號" at bounding box center [288, 300] width 176 height 37
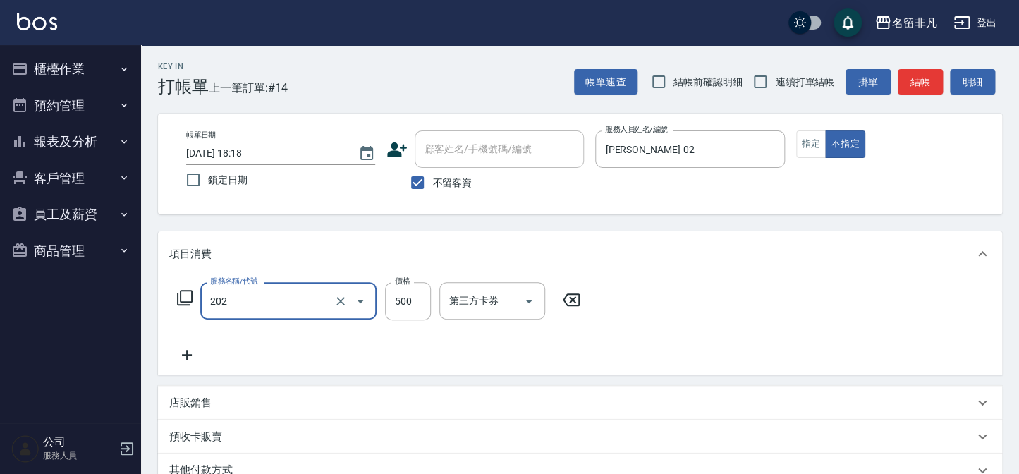
type input "剪髮(202)"
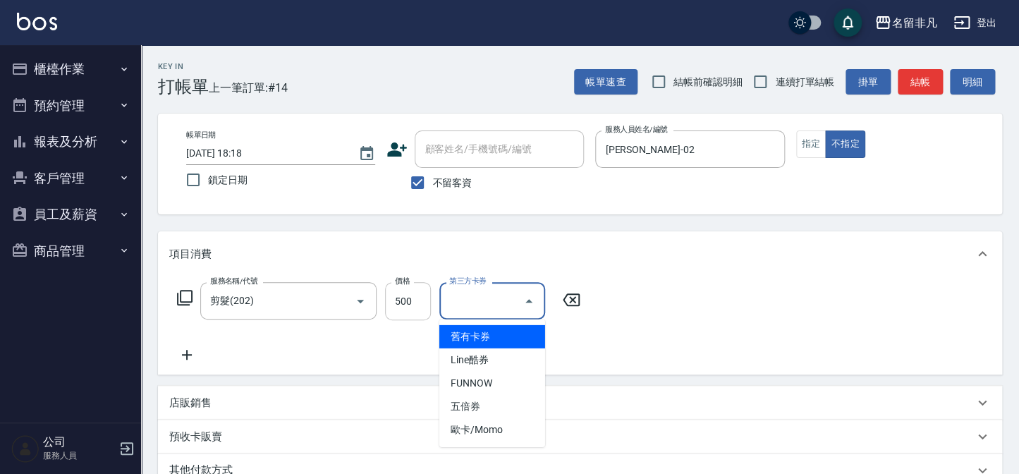
click at [390, 305] on input "500" at bounding box center [408, 301] width 46 height 38
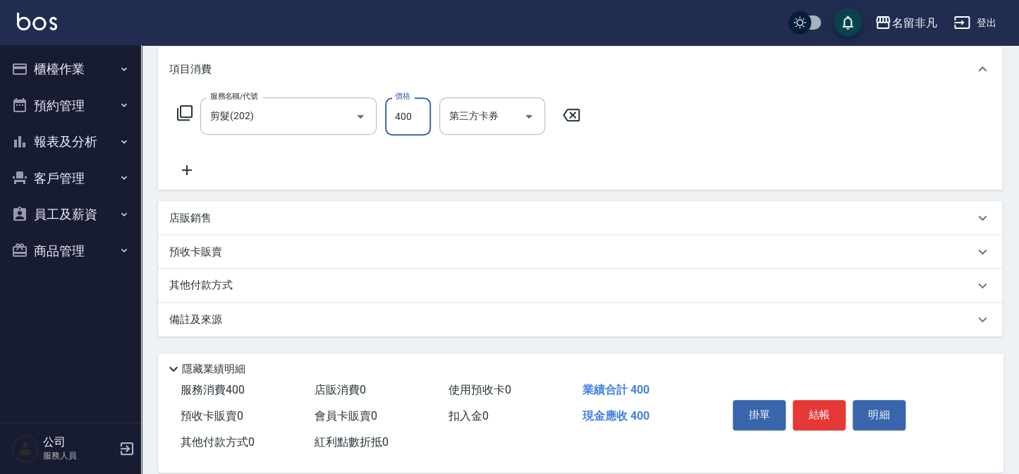
scroll to position [204, 0]
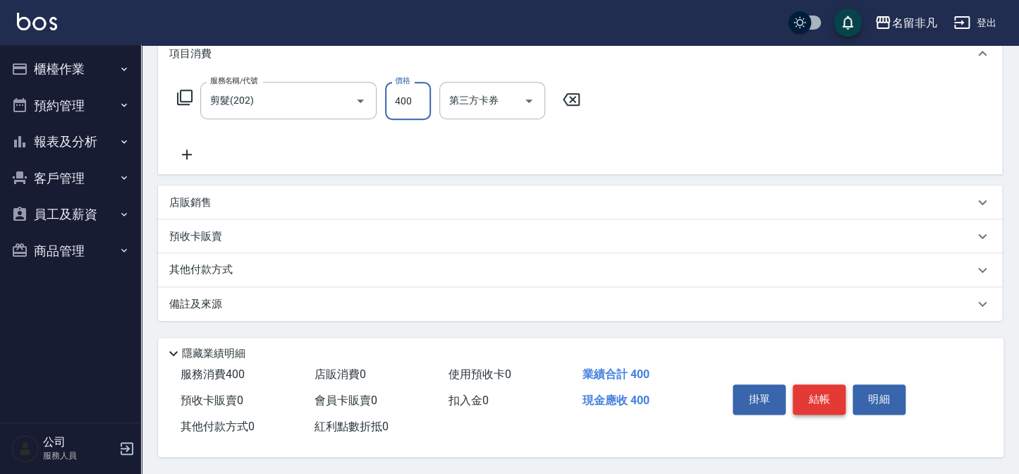
type input "400"
click at [804, 388] on button "結帳" at bounding box center [818, 399] width 53 height 30
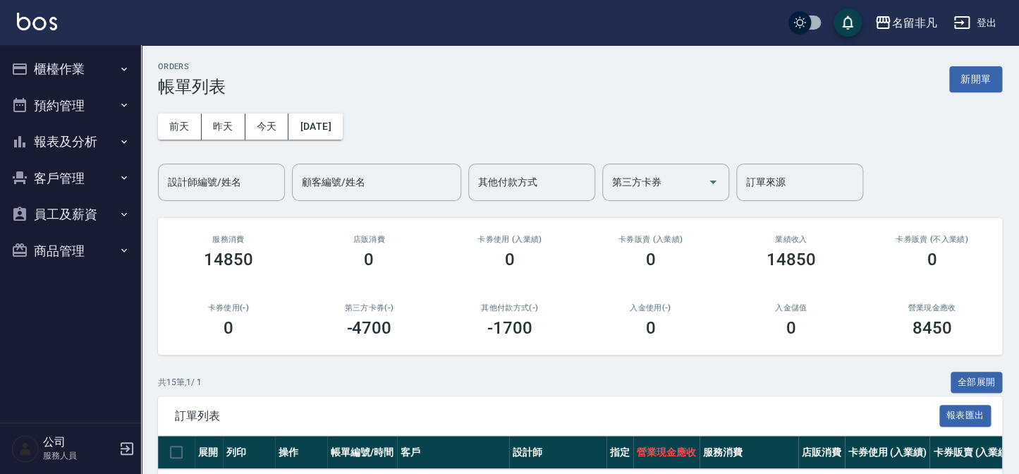
scroll to position [256, 0]
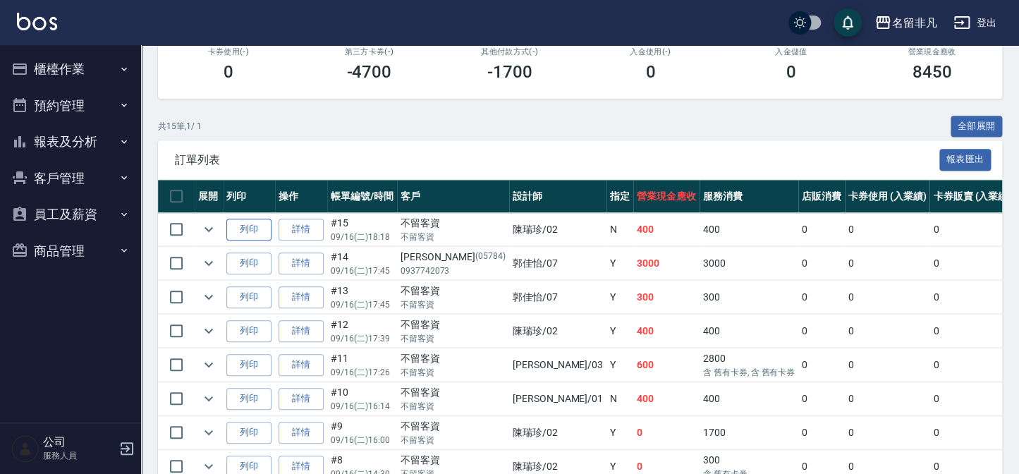
click at [261, 219] on button "列印" at bounding box center [248, 230] width 45 height 22
click at [241, 259] on button "列印" at bounding box center [248, 263] width 45 height 22
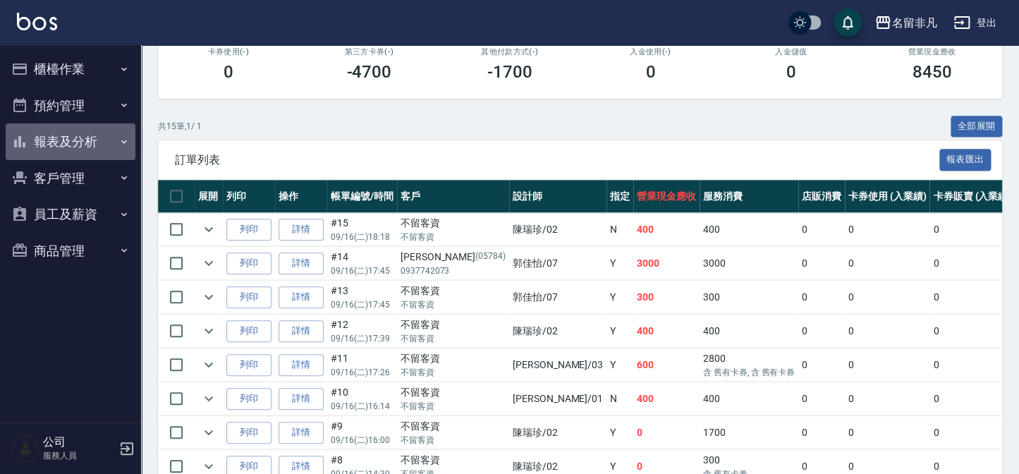
click at [70, 146] on button "報表及分析" at bounding box center [71, 141] width 130 height 37
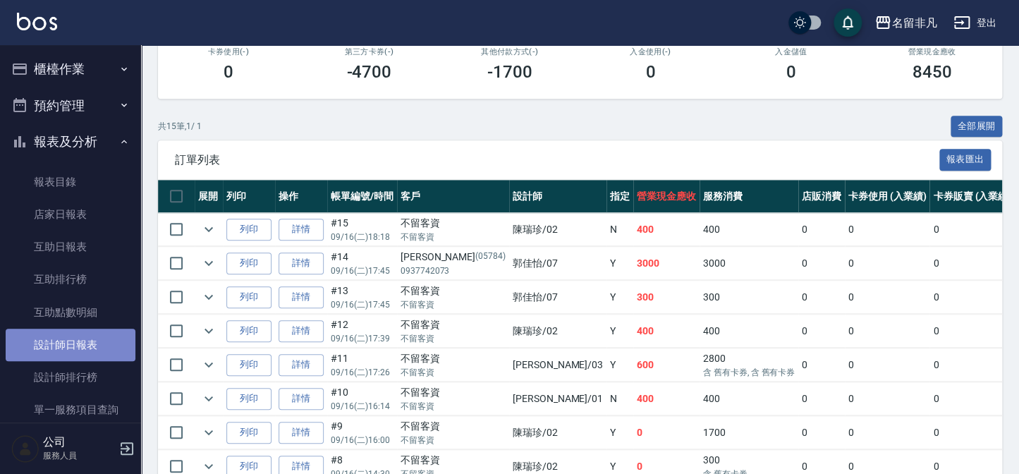
click at [83, 343] on link "設計師日報表" at bounding box center [71, 345] width 130 height 32
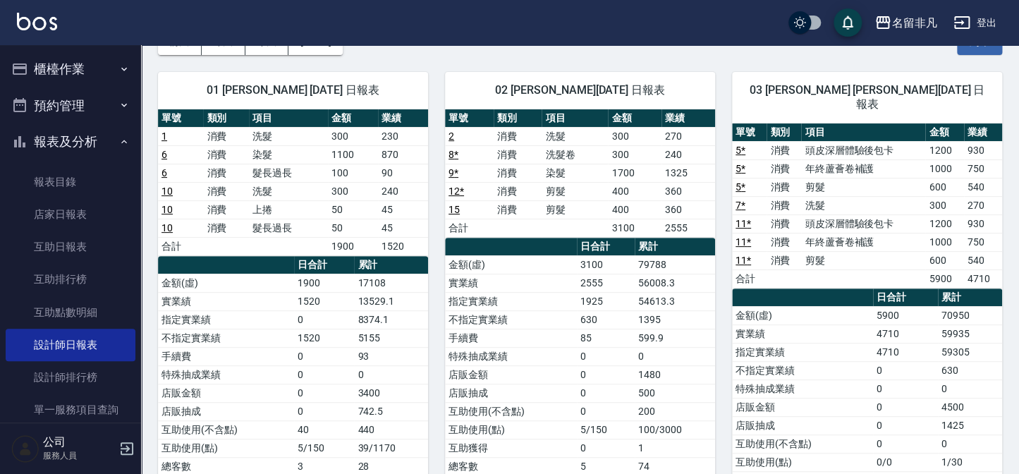
scroll to position [63, 0]
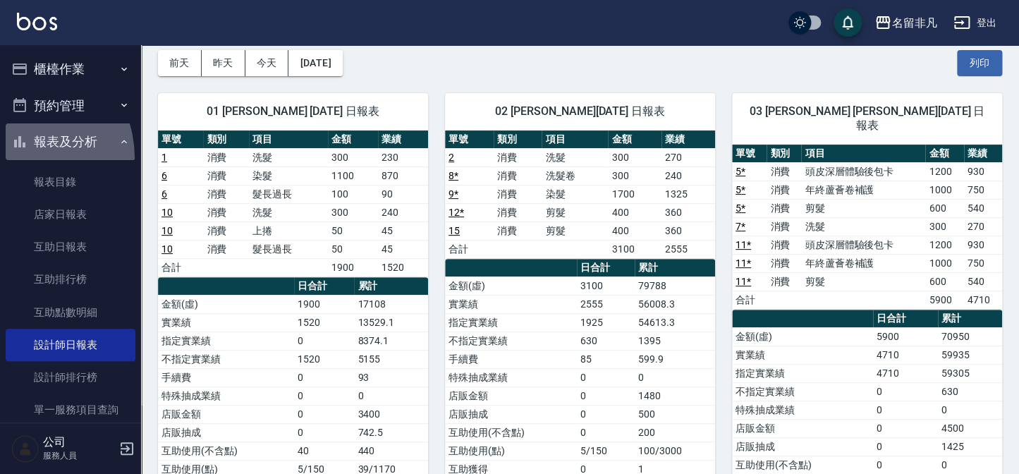
click at [16, 158] on button "報表及分析" at bounding box center [71, 141] width 130 height 37
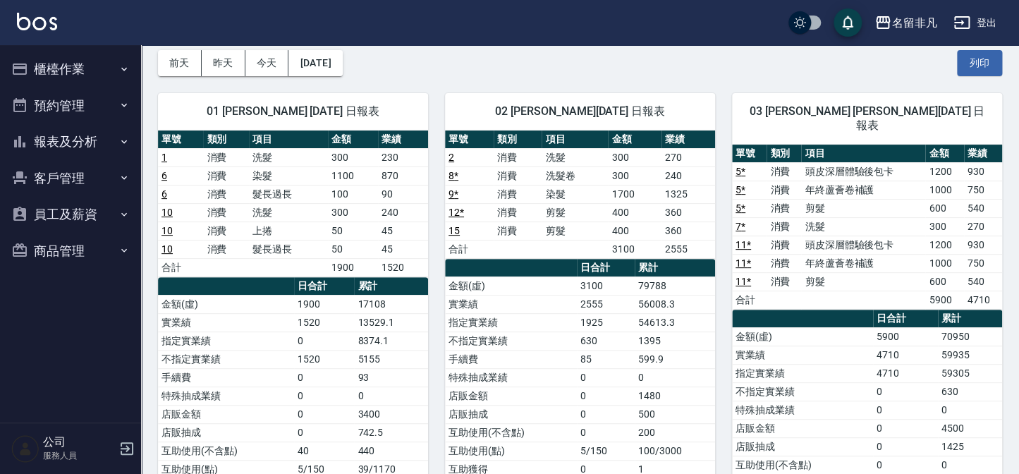
click at [84, 70] on button "櫃檯作業" at bounding box center [71, 69] width 130 height 37
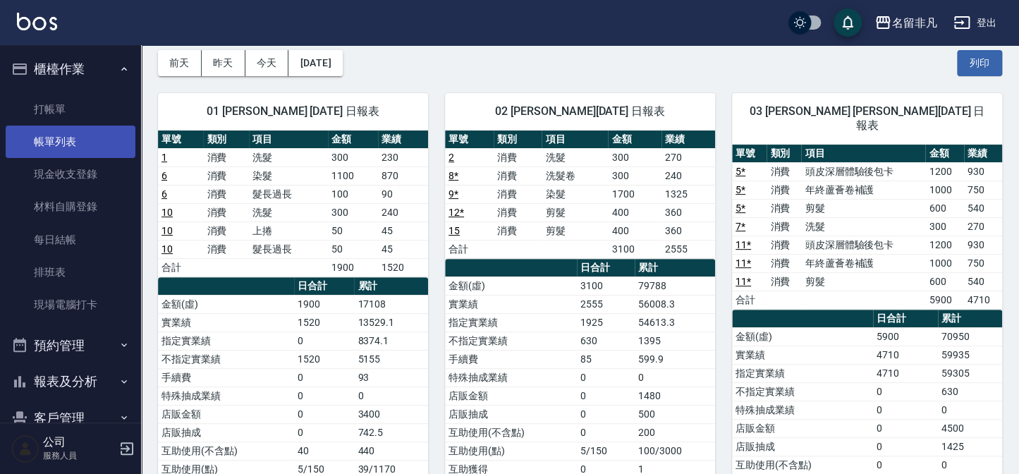
drag, startPoint x: 69, startPoint y: 128, endPoint x: 84, endPoint y: 126, distance: 15.0
click at [68, 127] on link "帳單列表" at bounding box center [71, 141] width 130 height 32
click at [67, 123] on link "打帳單" at bounding box center [71, 109] width 130 height 32
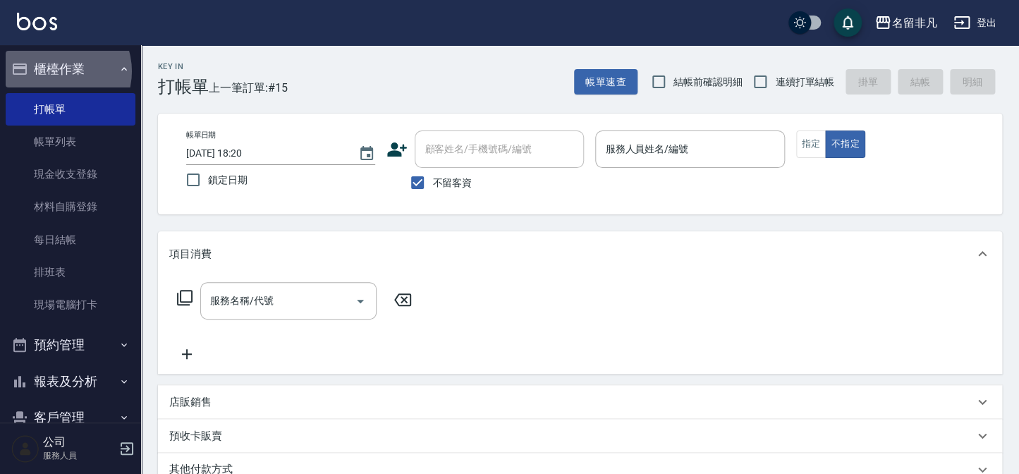
click at [56, 71] on button "櫃檯作業" at bounding box center [71, 69] width 130 height 37
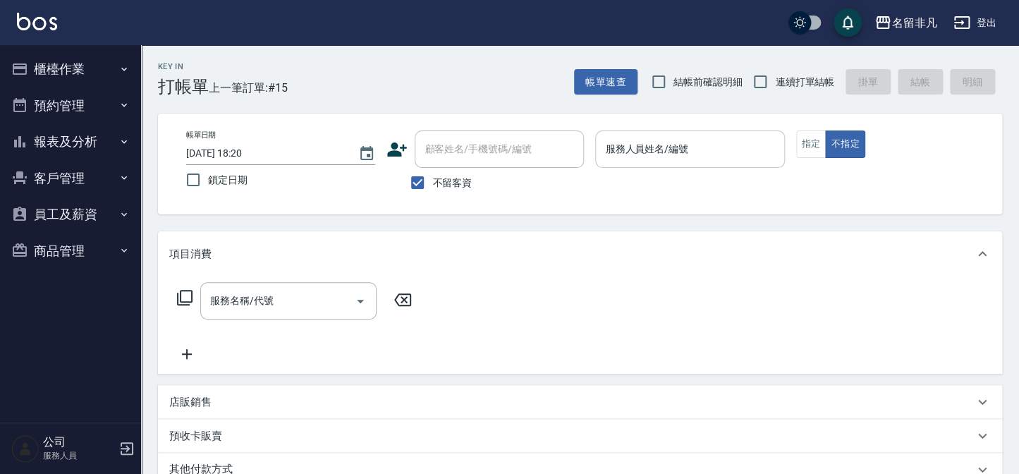
drag, startPoint x: 816, startPoint y: 146, endPoint x: 763, endPoint y: 150, distance: 53.0
click at [816, 145] on button "指定" at bounding box center [811, 143] width 30 height 27
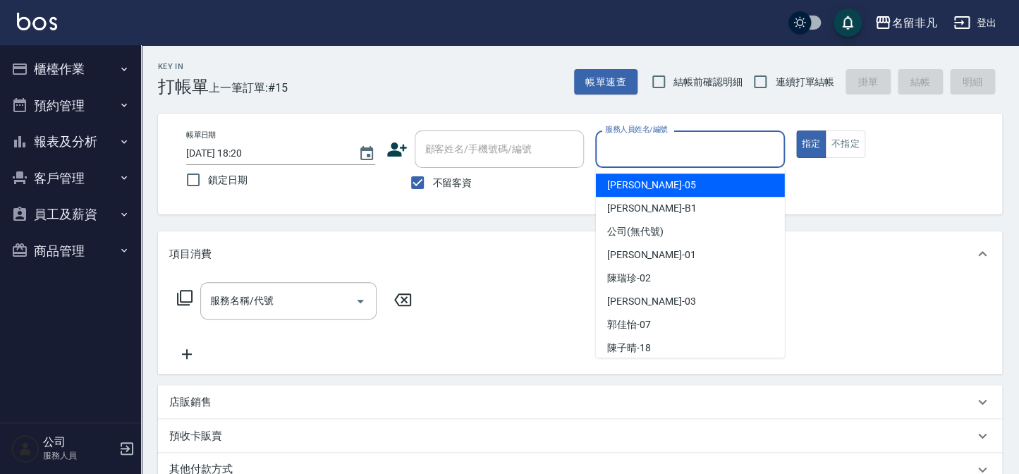
click at [754, 148] on input "服務人員姓名/編號" at bounding box center [689, 149] width 176 height 25
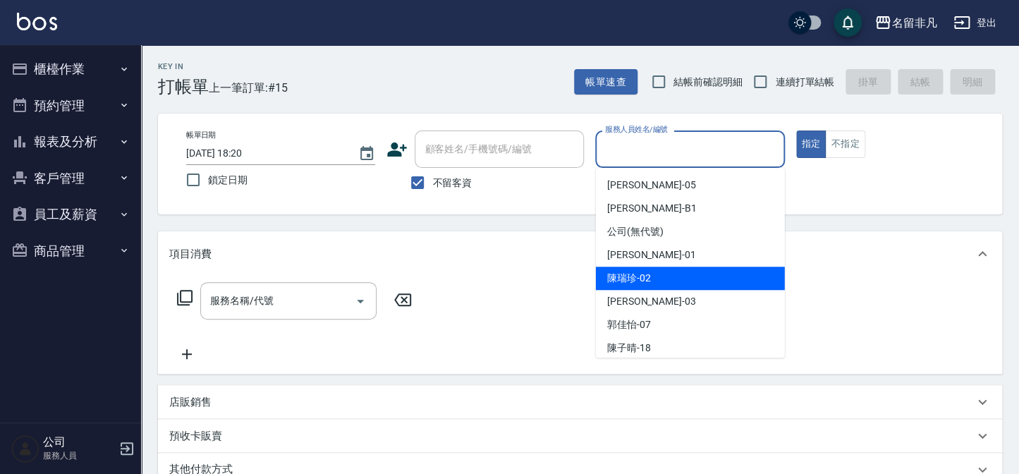
click at [658, 281] on div "[PERSON_NAME]-02" at bounding box center [690, 277] width 189 height 23
type input "[PERSON_NAME]-02"
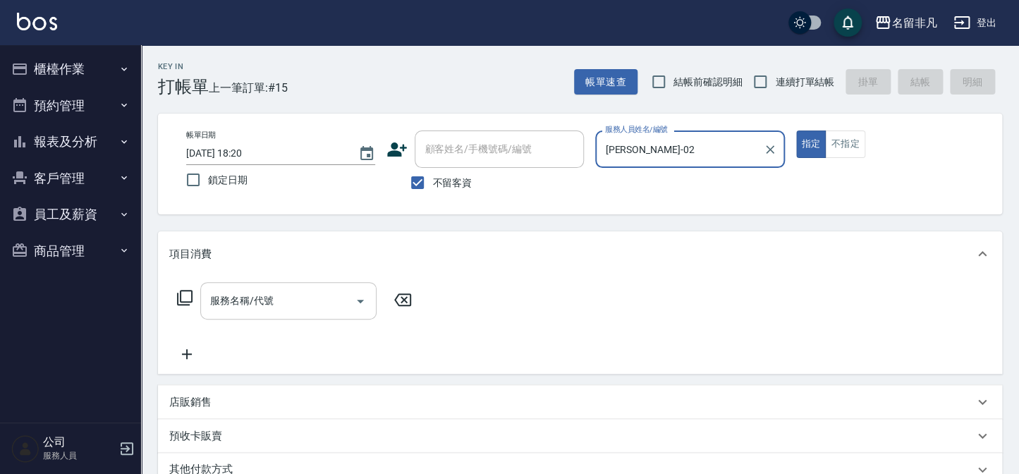
drag, startPoint x: 258, startPoint y: 290, endPoint x: 260, endPoint y: 282, distance: 8.0
click at [259, 289] on input "服務名稱/代號" at bounding box center [278, 300] width 142 height 25
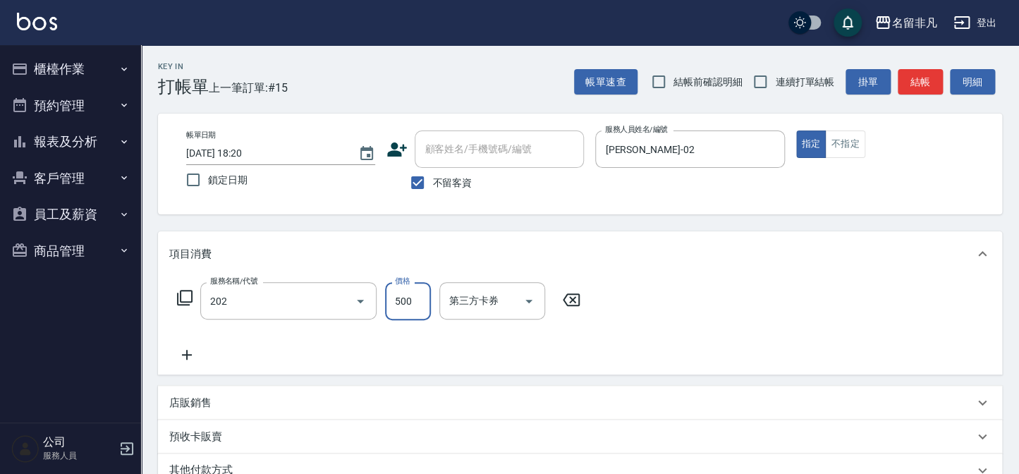
type input "剪髮(202)"
type input "100"
click at [927, 76] on button "結帳" at bounding box center [919, 82] width 45 height 26
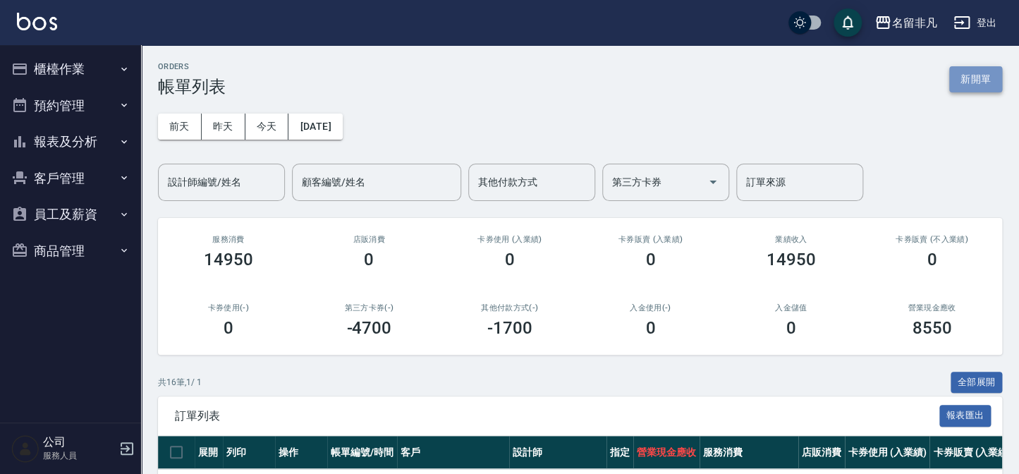
click at [983, 74] on button "新開單" at bounding box center [975, 79] width 53 height 26
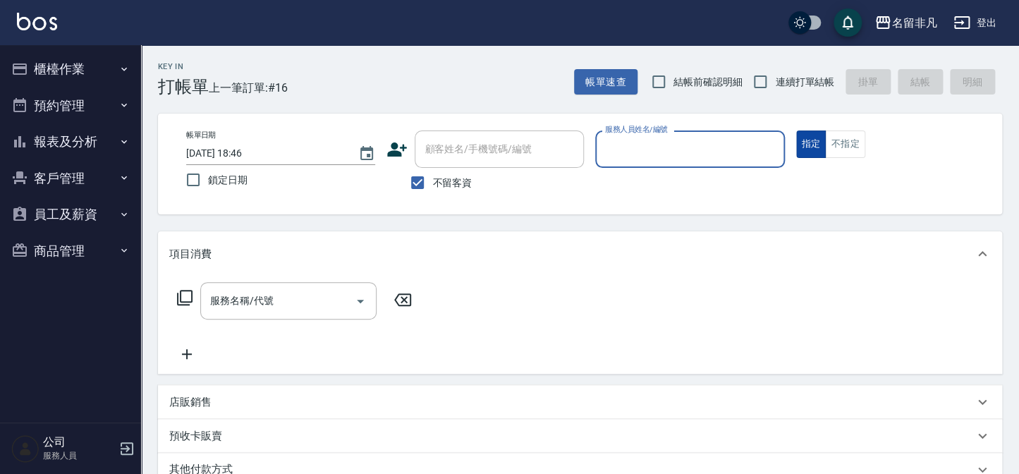
click at [814, 144] on button "指定" at bounding box center [811, 143] width 30 height 27
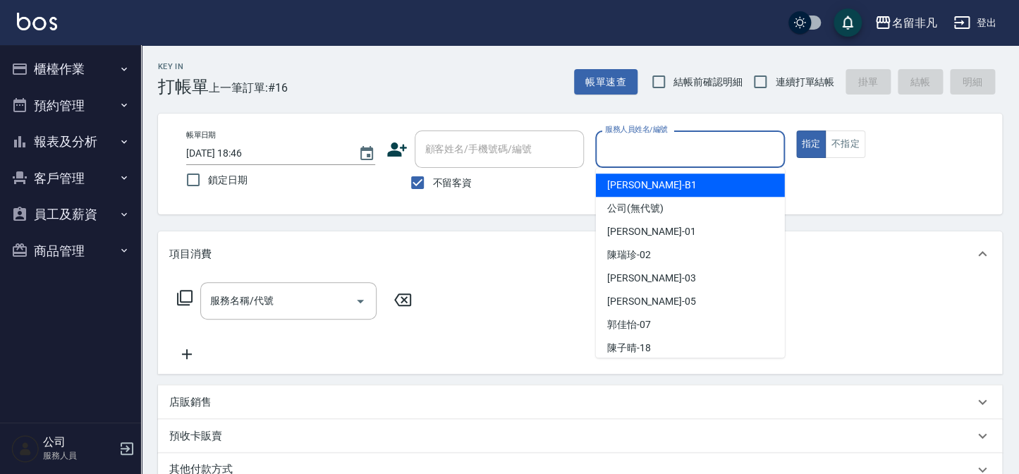
click at [684, 147] on input "服務人員姓名/編號" at bounding box center [689, 149] width 176 height 25
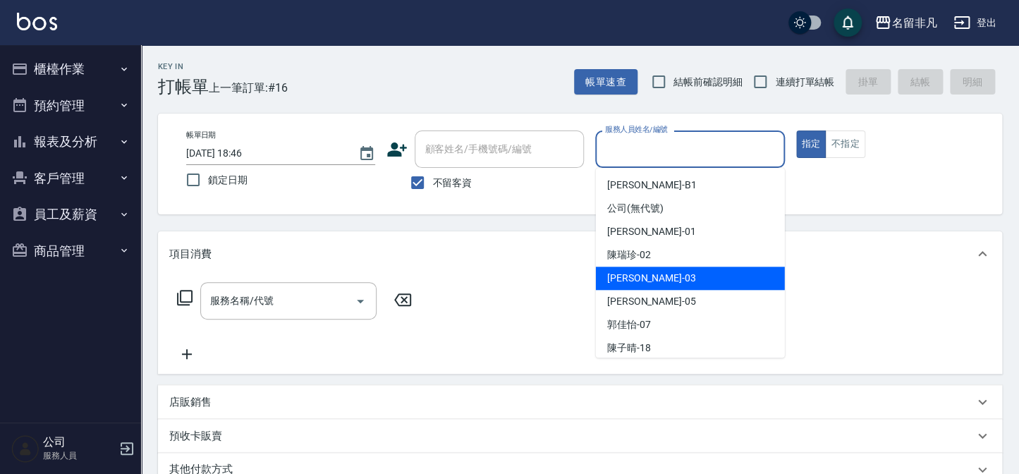
click at [687, 281] on div "[PERSON_NAME] -03" at bounding box center [690, 277] width 189 height 23
type input "[PERSON_NAME]-03"
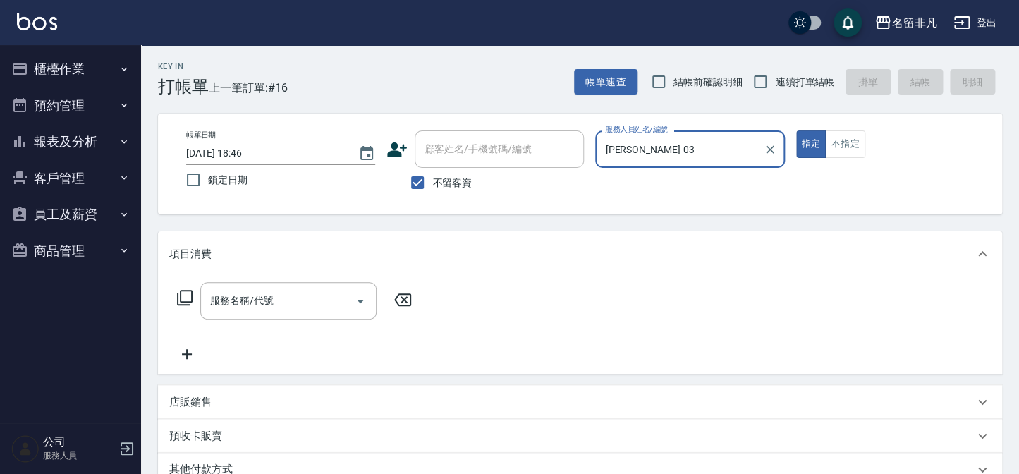
click at [181, 294] on icon at bounding box center [184, 297] width 17 height 17
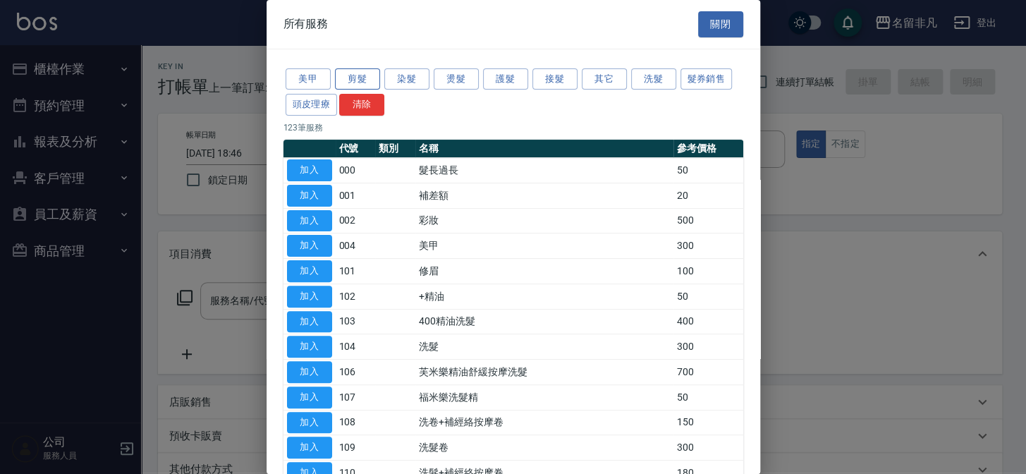
click at [372, 79] on button "剪髮" at bounding box center [357, 79] width 45 height 22
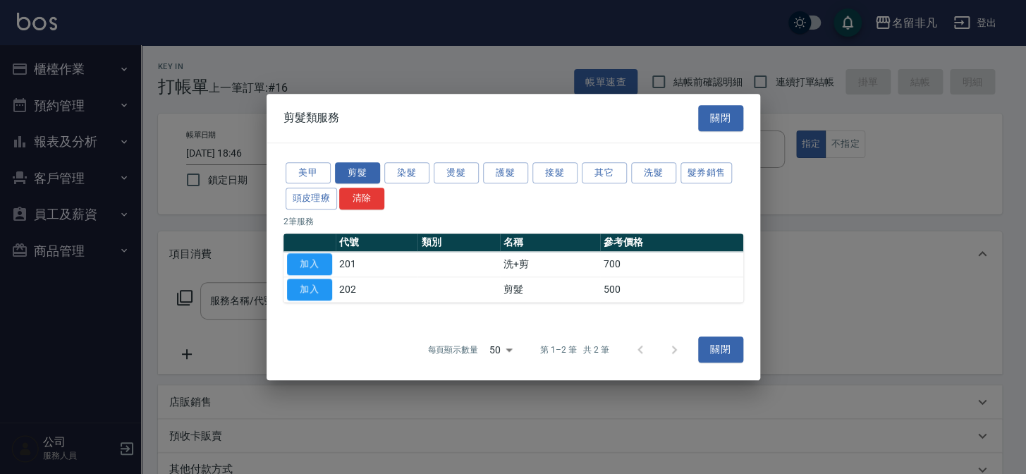
click at [525, 264] on td "洗+剪" at bounding box center [549, 264] width 99 height 25
click at [314, 256] on button "加入" at bounding box center [309, 264] width 45 height 22
type input "洗+剪(201)"
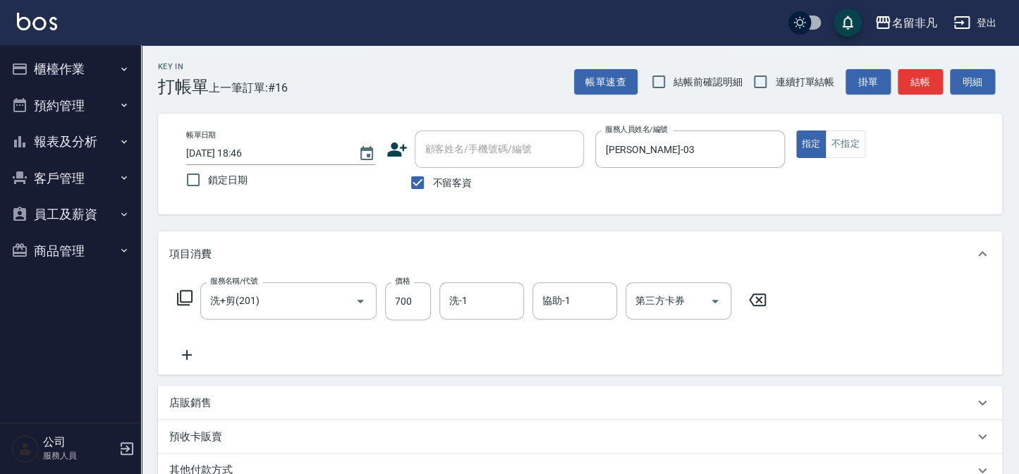
click at [189, 348] on icon at bounding box center [186, 354] width 35 height 17
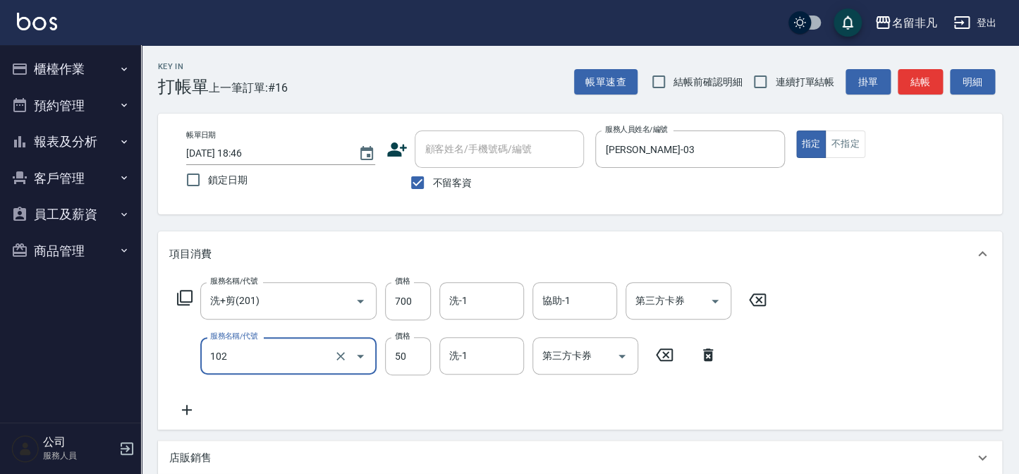
type input "+精油(102)"
drag, startPoint x: 869, startPoint y: 405, endPoint x: 863, endPoint y: 391, distance: 15.2
click at [869, 404] on div "服務名稱/代號 洗+剪(201) 服務名稱/代號 價格 700 價格 洗-1 洗-1 協助-1 協助-1 第三方卡券 第三方卡券 服務名稱/代號 +精油(10…" at bounding box center [580, 352] width 844 height 153
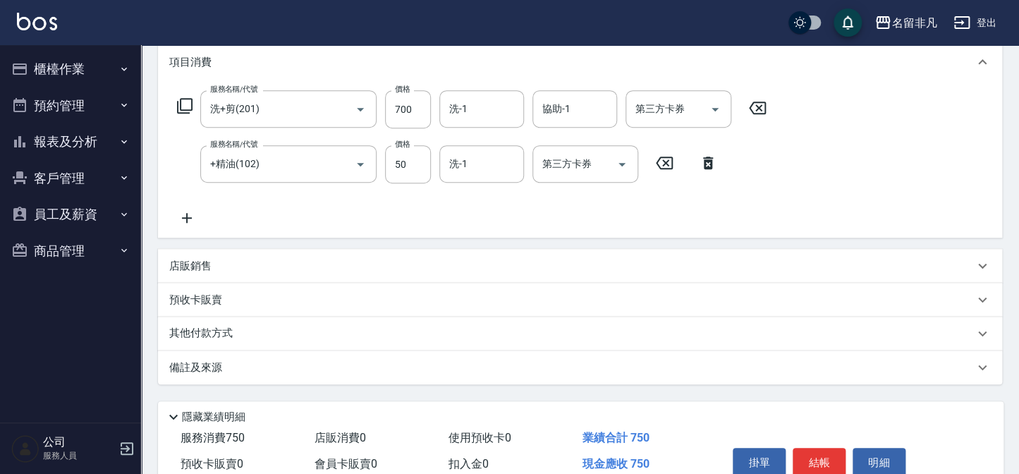
scroll to position [259, 0]
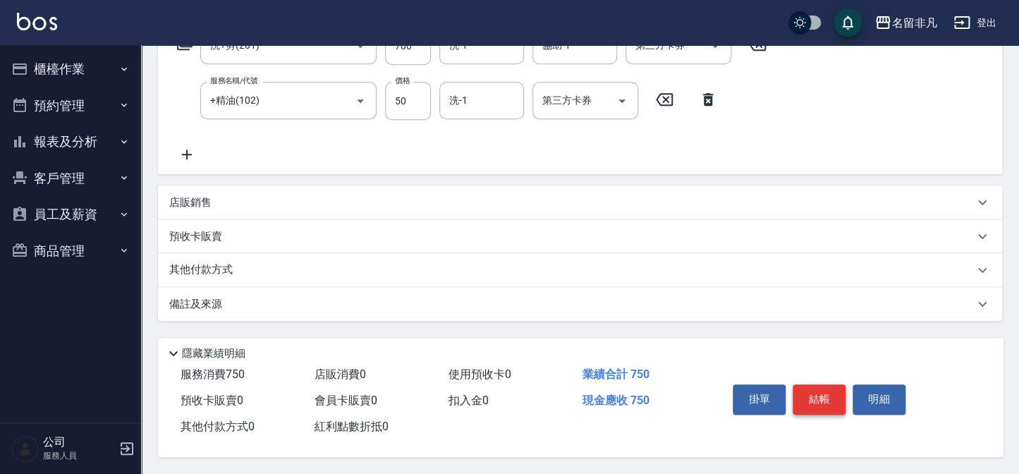
click at [830, 388] on button "結帳" at bounding box center [818, 399] width 53 height 30
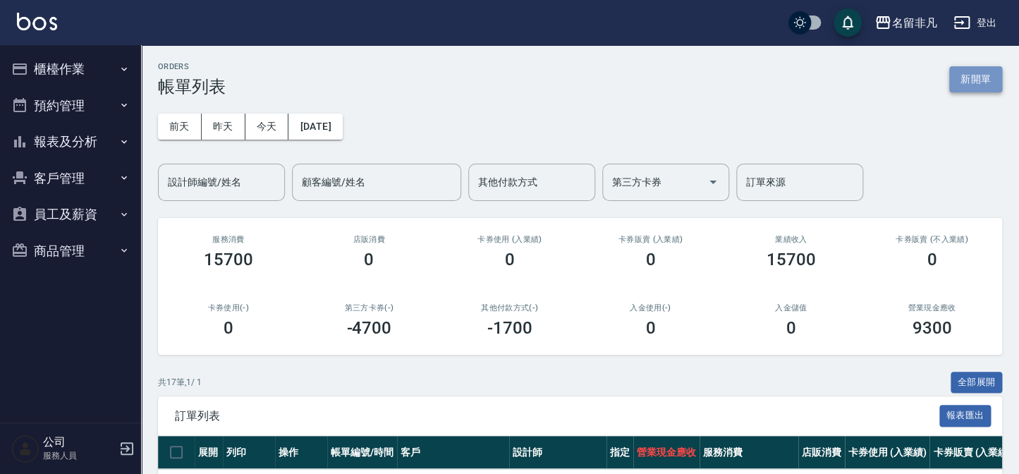
click at [979, 80] on button "新開單" at bounding box center [975, 79] width 53 height 26
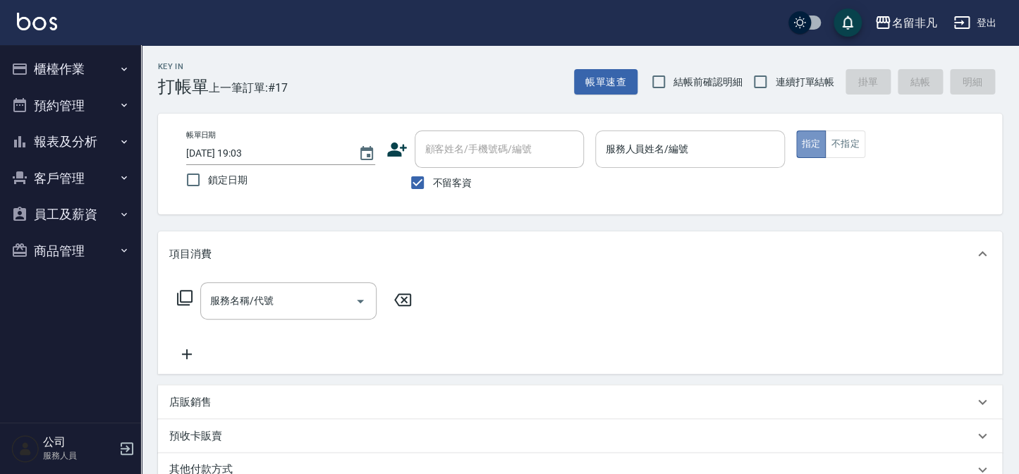
drag, startPoint x: 816, startPoint y: 141, endPoint x: 768, endPoint y: 152, distance: 48.6
click at [814, 141] on button "指定" at bounding box center [811, 143] width 30 height 27
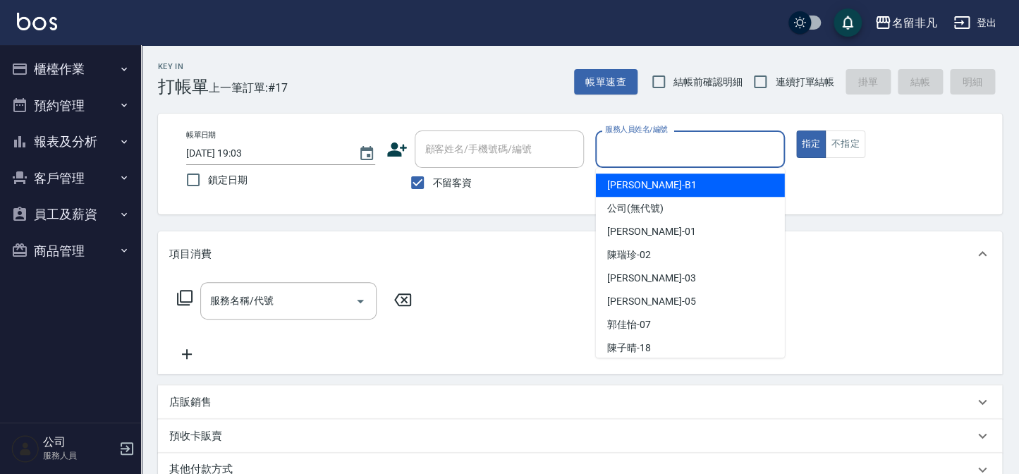
drag, startPoint x: 754, startPoint y: 156, endPoint x: 694, endPoint y: 202, distance: 75.4
click at [754, 160] on input "服務人員姓名/編號" at bounding box center [689, 149] width 176 height 25
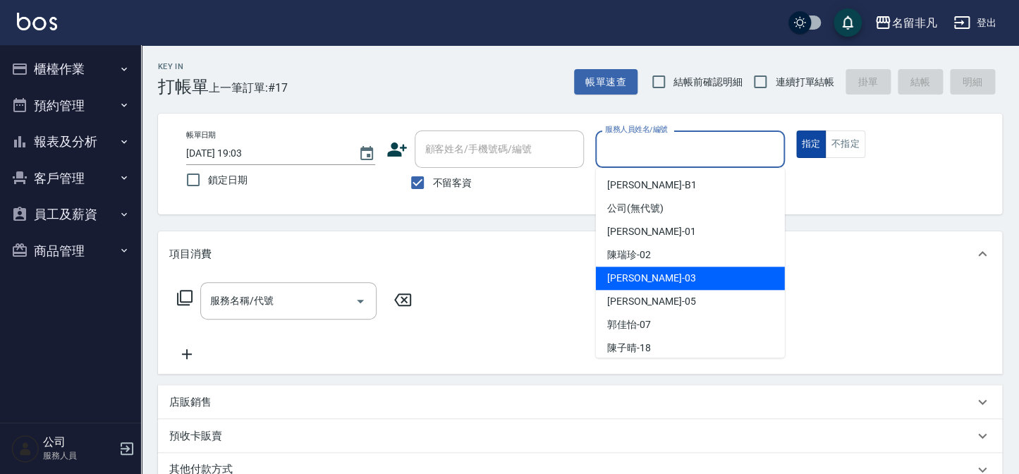
drag, startPoint x: 657, startPoint y: 274, endPoint x: 804, endPoint y: 150, distance: 191.6
click at [658, 273] on div "[PERSON_NAME] -03" at bounding box center [690, 277] width 189 height 23
type input "[PERSON_NAME]-03"
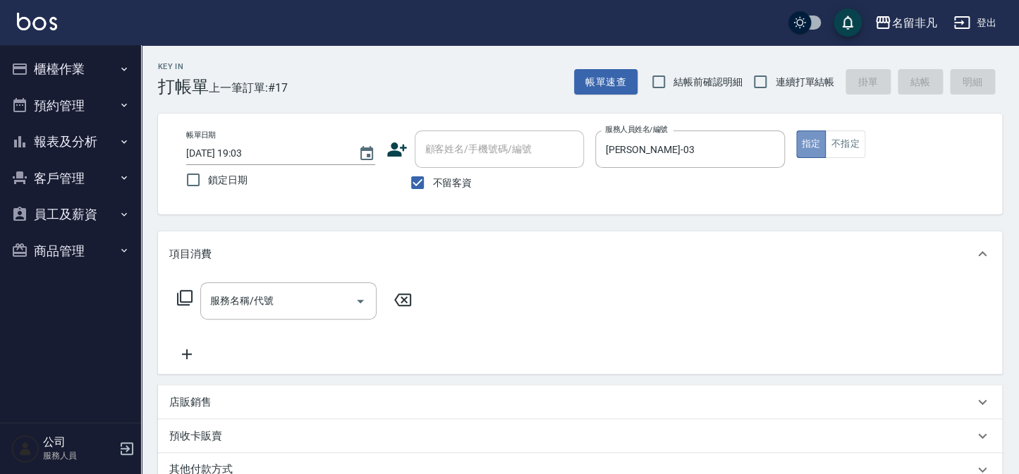
drag, startPoint x: 807, startPoint y: 142, endPoint x: 663, endPoint y: 188, distance: 151.2
click at [716, 168] on div "帳單日期 [DATE] 19:03 鎖定日期 顧客姓名/手機號碼/編號 顧客姓名/手機號碼/編號 不留客資 服務人員姓名/編號 [PERSON_NAME]-0…" at bounding box center [580, 163] width 810 height 67
click at [184, 297] on icon at bounding box center [184, 297] width 17 height 17
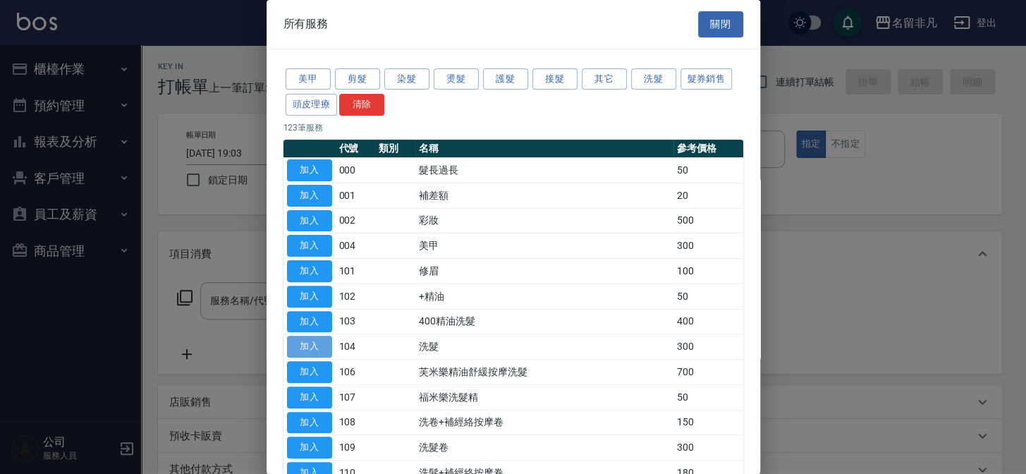
click at [295, 344] on button "加入" at bounding box center [309, 347] width 45 height 22
type input "洗髮(104)"
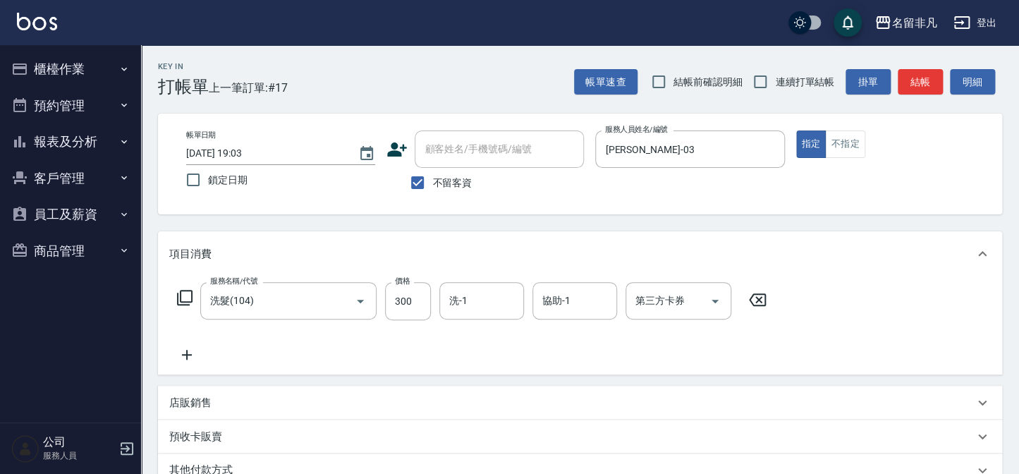
click at [189, 350] on icon at bounding box center [186, 354] width 35 height 17
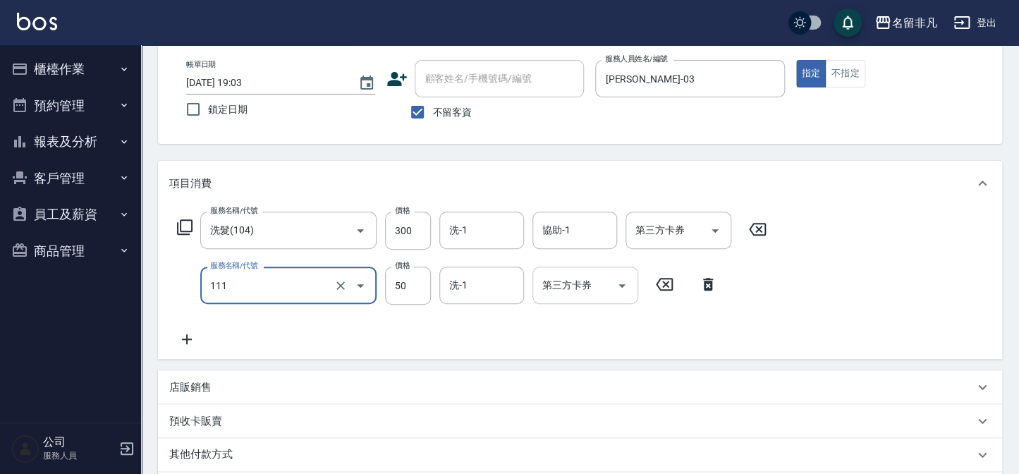
scroll to position [66, 0]
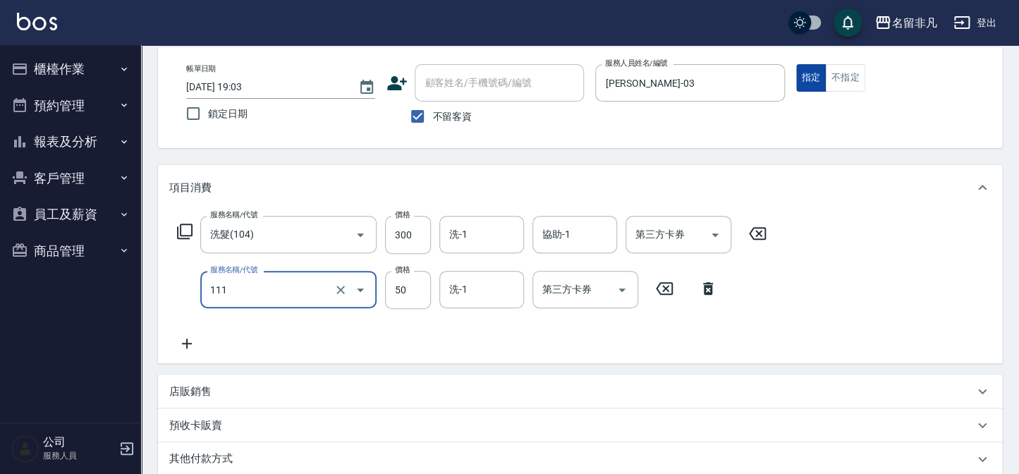
type input "上捲(111)"
click at [809, 70] on button "指定" at bounding box center [811, 77] width 30 height 27
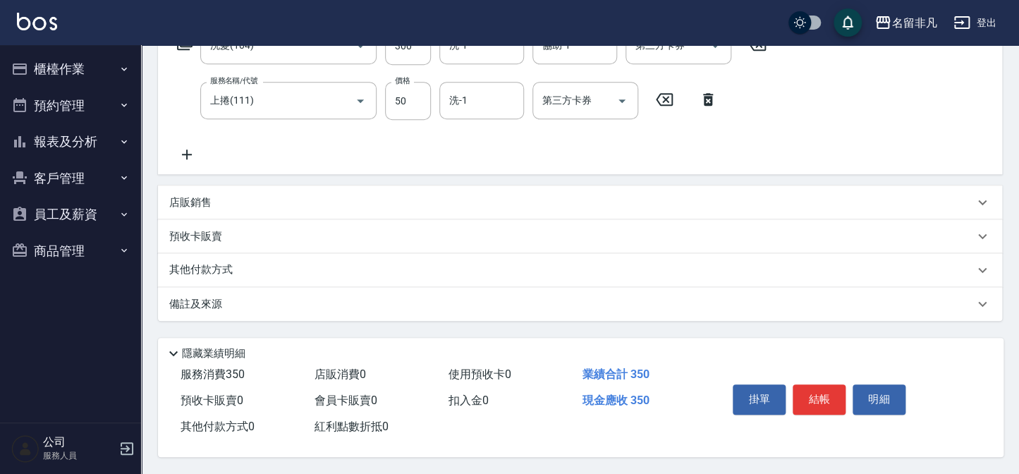
scroll to position [259, 0]
click at [804, 388] on button "結帳" at bounding box center [818, 399] width 53 height 30
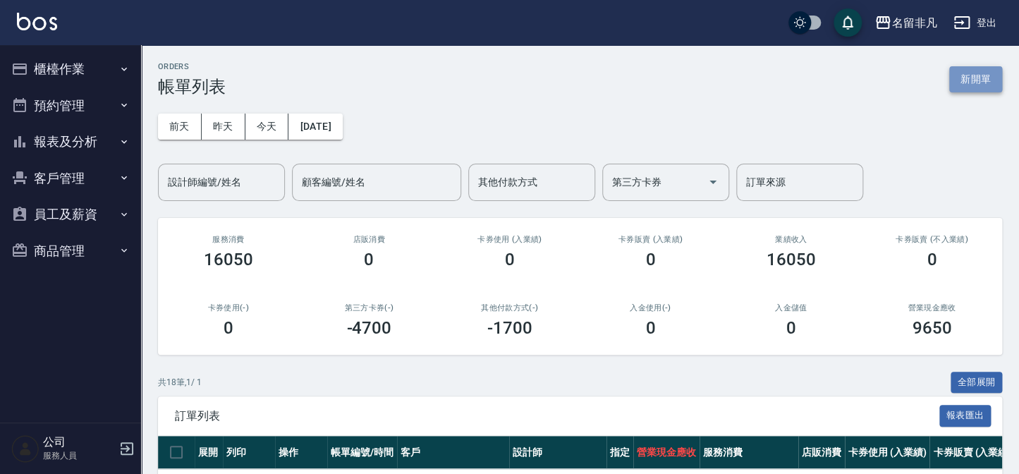
click at [975, 83] on button "新開單" at bounding box center [975, 79] width 53 height 26
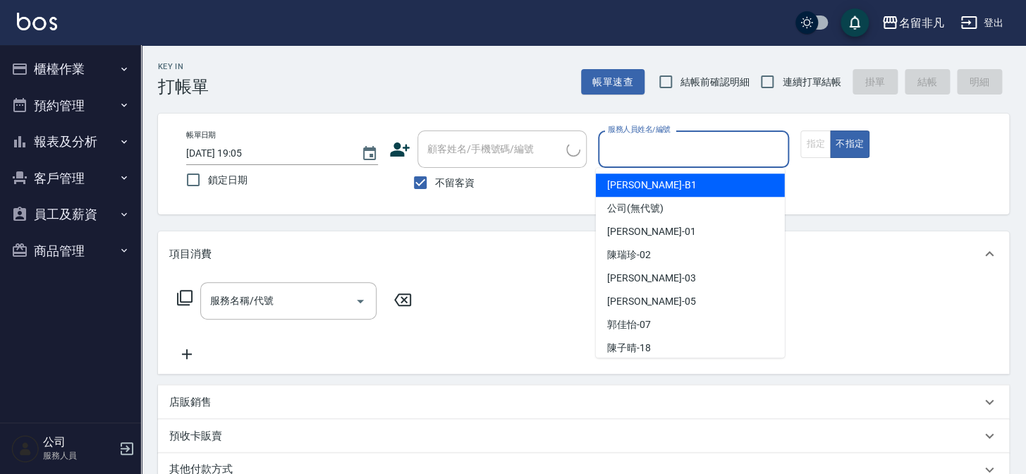
click at [695, 157] on input "服務人員姓名/編號" at bounding box center [693, 149] width 179 height 25
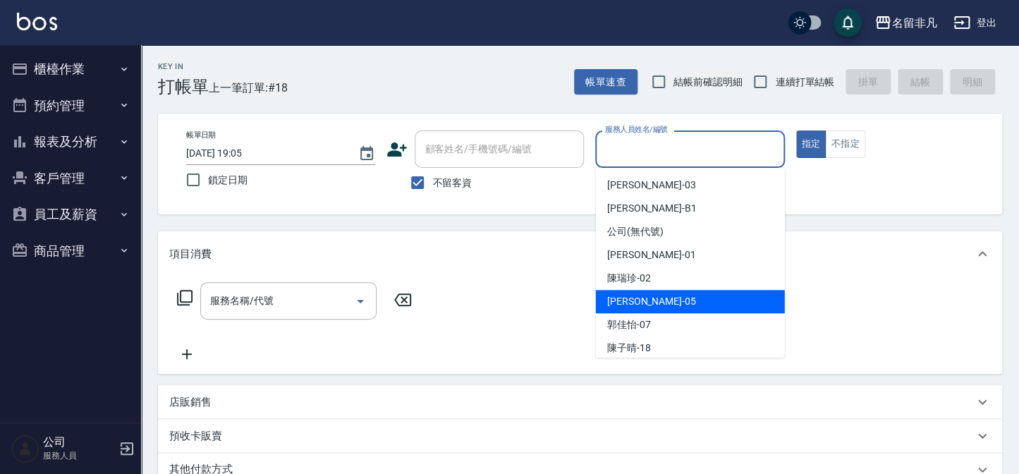
click at [467, 180] on span "不留客資" at bounding box center [451, 183] width 39 height 15
click at [432, 180] on input "不留客資" at bounding box center [418, 183] width 30 height 30
checkbox input "false"
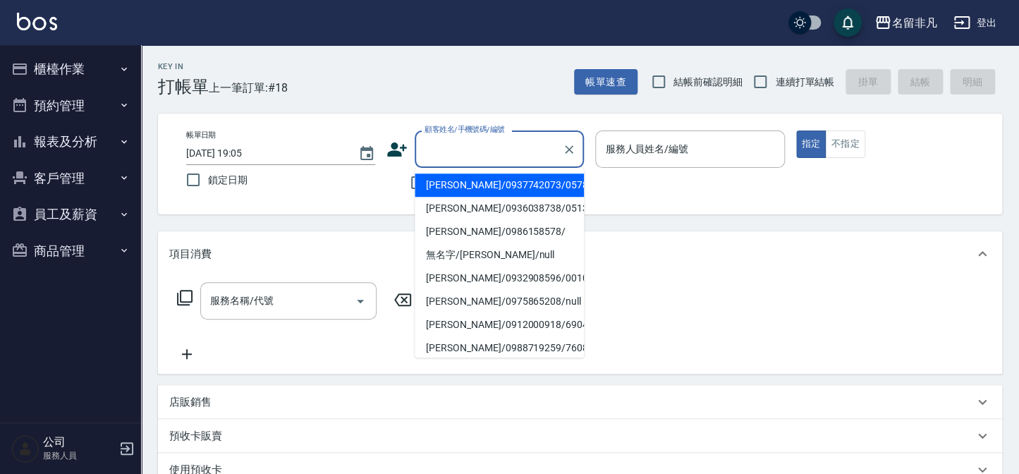
drag, startPoint x: 486, startPoint y: 148, endPoint x: 492, endPoint y: 158, distance: 11.4
click at [486, 150] on input "顧客姓名/手機號碼/編號" at bounding box center [488, 149] width 135 height 25
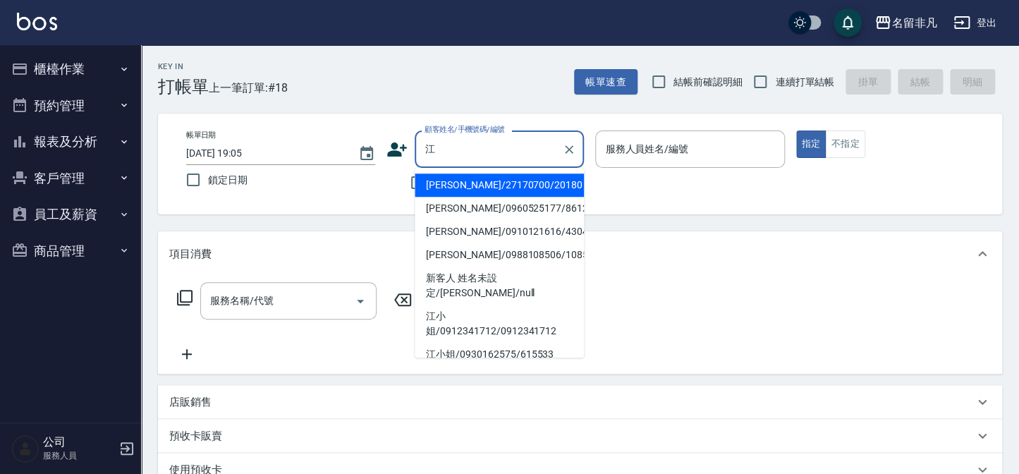
click at [506, 184] on li "[PERSON_NAME]/27170700/20180" at bounding box center [499, 184] width 169 height 23
type input "[PERSON_NAME]/27170700/20180"
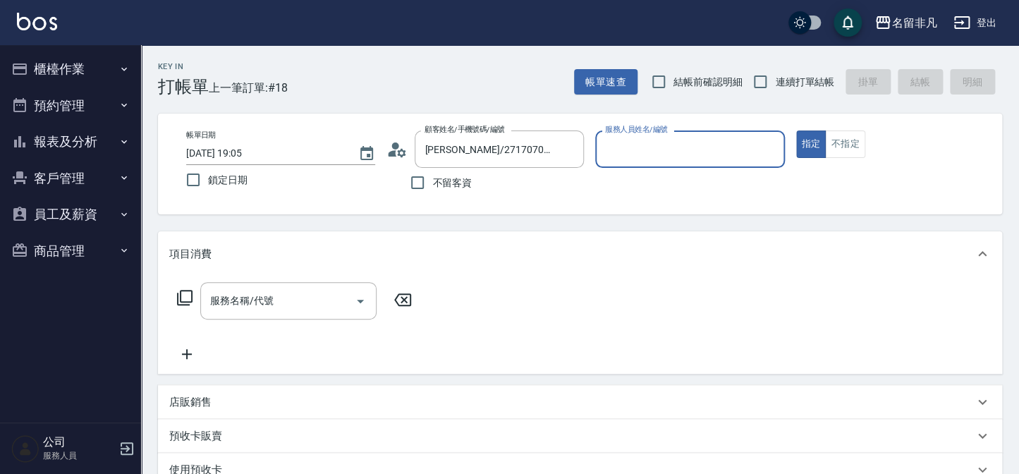
click at [675, 154] on input "服務人員姓名/編號" at bounding box center [689, 149] width 176 height 25
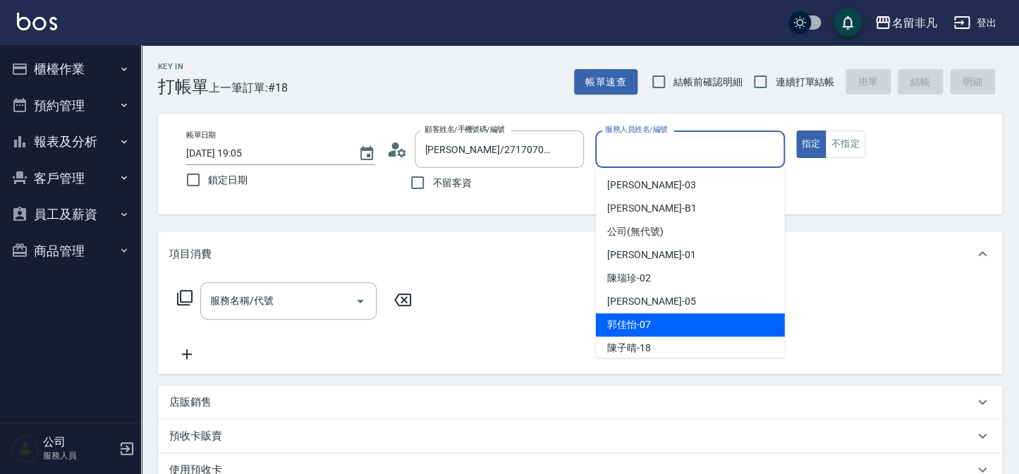
drag, startPoint x: 667, startPoint y: 319, endPoint x: 507, endPoint y: 309, distance: 160.3
click at [666, 320] on div "[PERSON_NAME]-07" at bounding box center [690, 324] width 189 height 23
type input "[PERSON_NAME]-07"
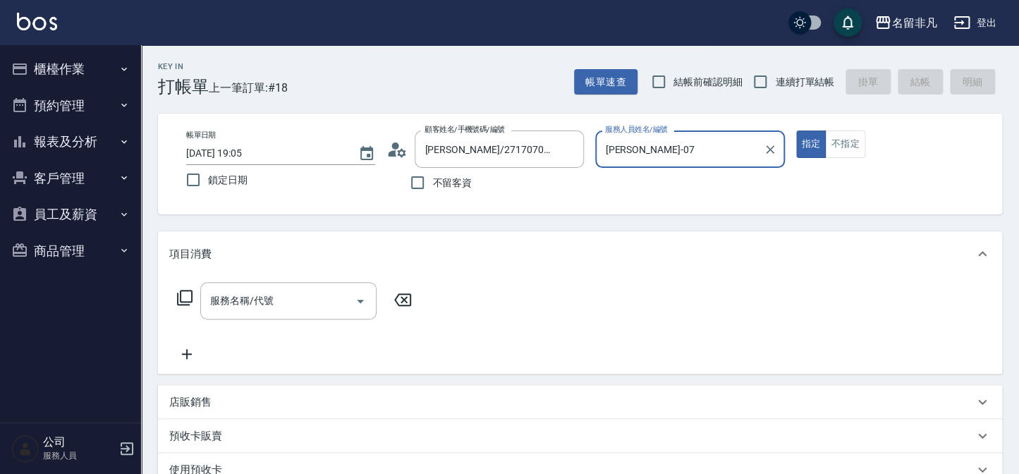
click at [254, 293] on div "服務名稱/代號 服務名稱/代號" at bounding box center [288, 300] width 176 height 37
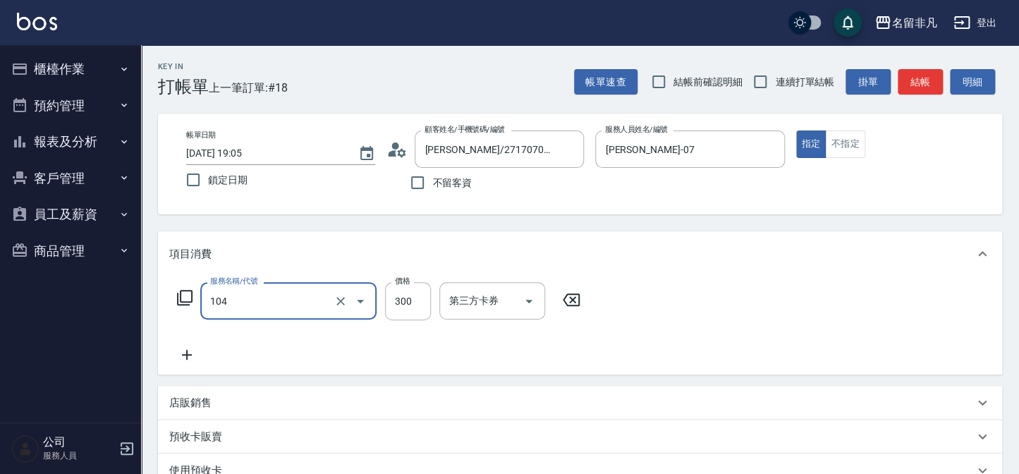
type input "洗髮(104)"
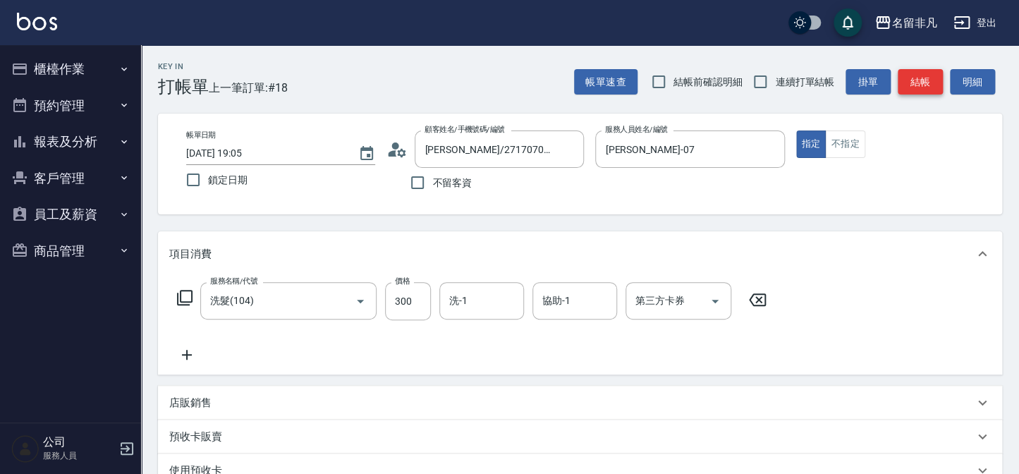
drag, startPoint x: 915, startPoint y: 65, endPoint x: 921, endPoint y: 72, distance: 9.0
click at [921, 72] on div "Key In 打帳單 上一筆訂單:#18 帳單速查 結帳前確認明細 連續打單結帳 掛單 結帳 明細" at bounding box center [571, 70] width 861 height 51
click at [921, 72] on button "結帳" at bounding box center [919, 82] width 45 height 26
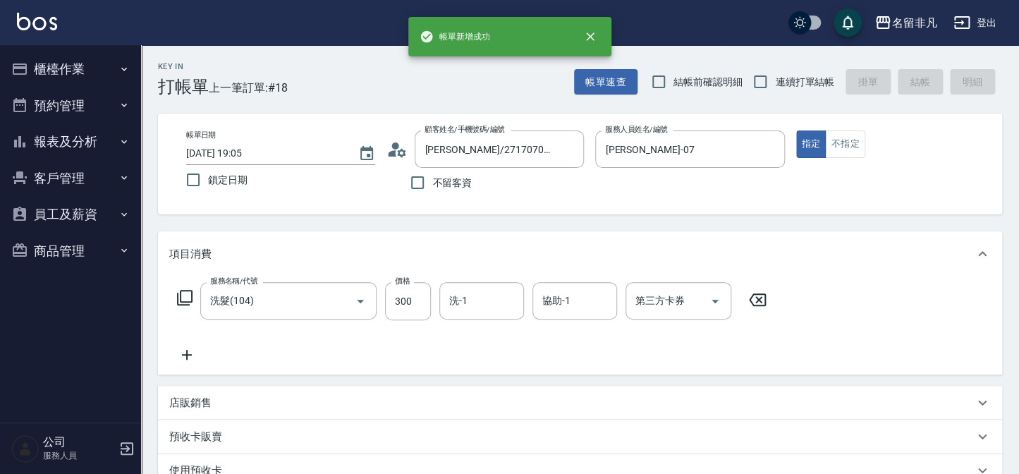
drag, startPoint x: 85, startPoint y: 131, endPoint x: 314, endPoint y: 241, distance: 254.1
click at [88, 128] on button "報表及分析" at bounding box center [71, 141] width 130 height 37
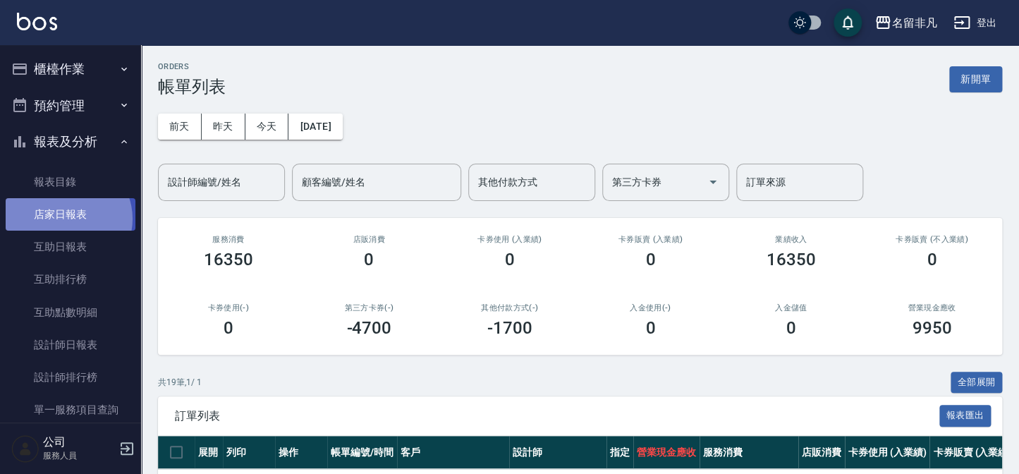
click at [67, 219] on link "店家日報表" at bounding box center [71, 214] width 130 height 32
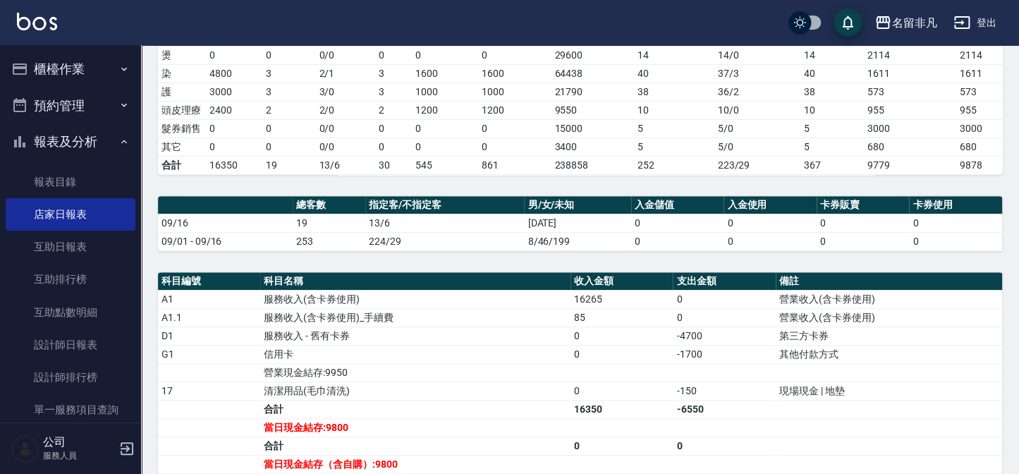
scroll to position [320, 0]
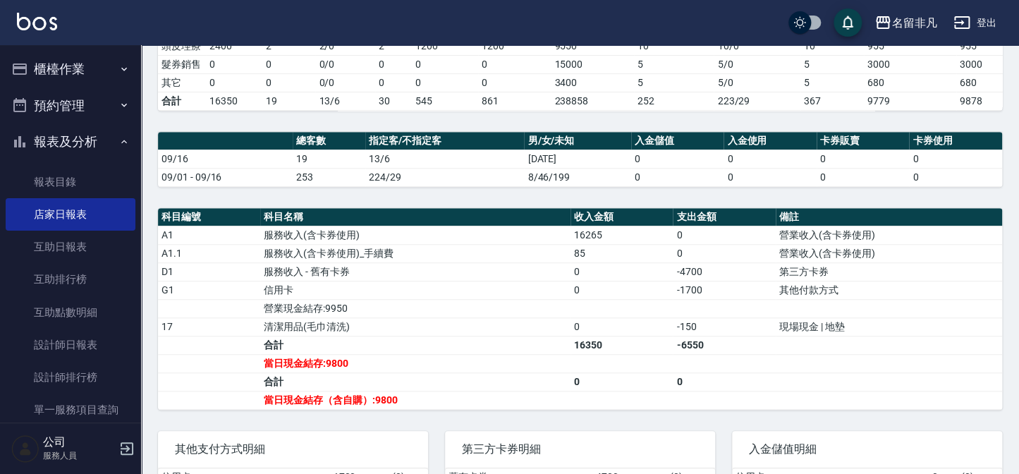
click at [79, 62] on button "櫃檯作業" at bounding box center [71, 69] width 130 height 37
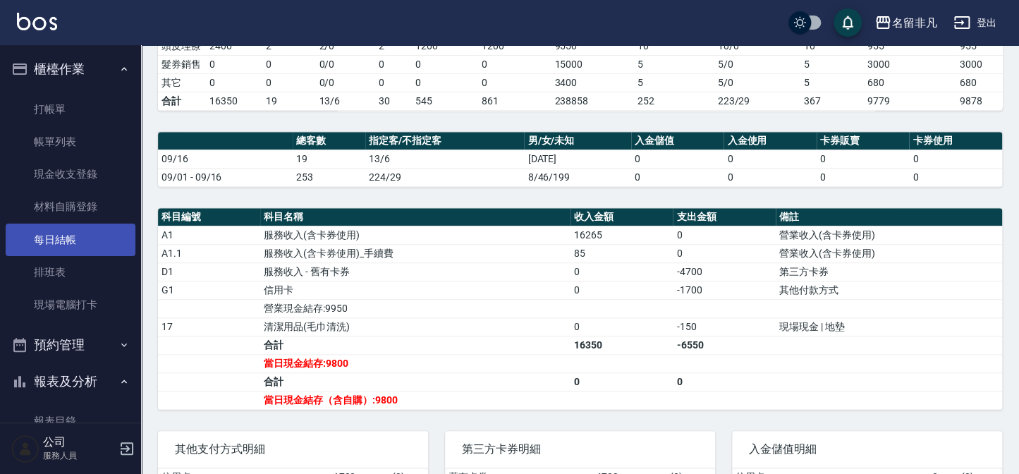
click at [75, 251] on link "每日結帳" at bounding box center [71, 239] width 130 height 32
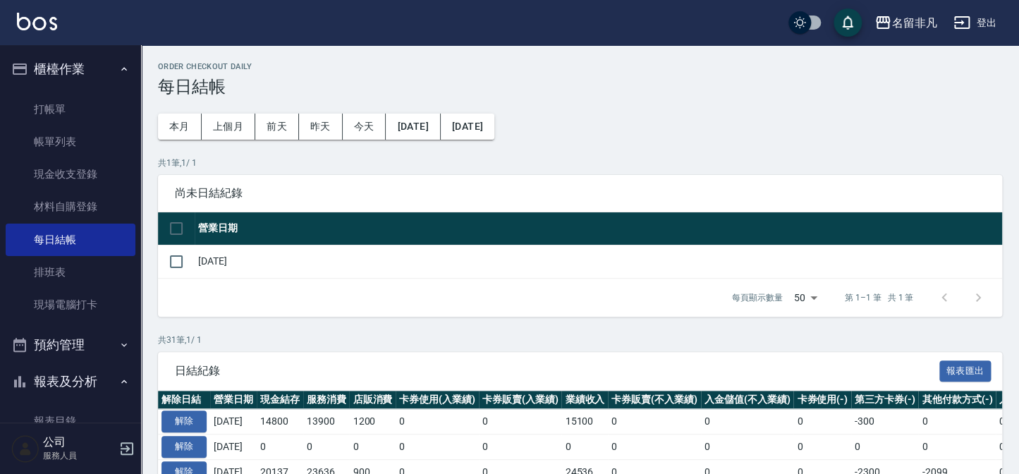
click at [179, 263] on input "checkbox" at bounding box center [176, 262] width 30 height 30
checkbox input "true"
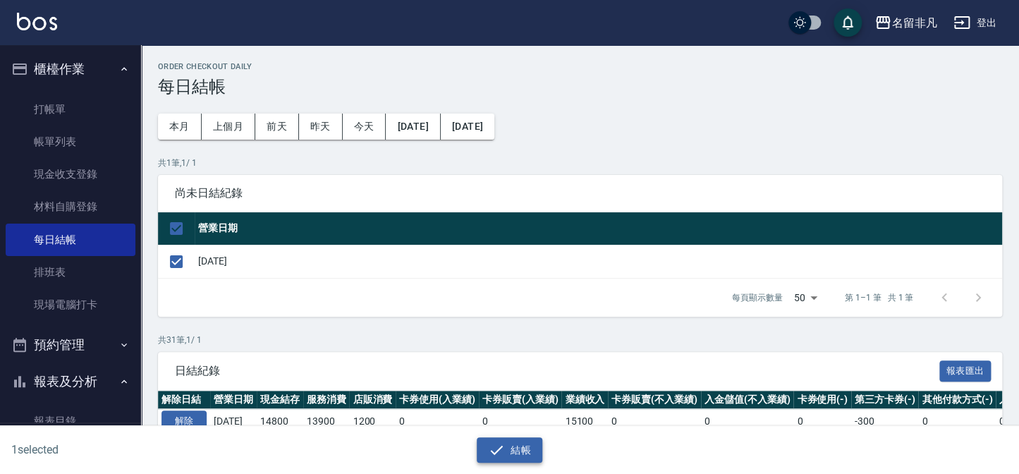
click at [526, 453] on button "結帳" at bounding box center [510, 450] width 66 height 26
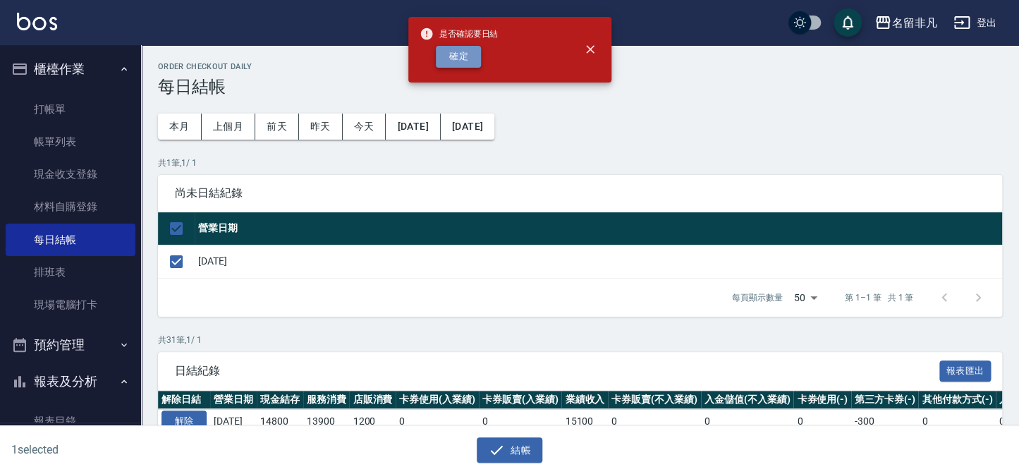
click at [454, 57] on button "確定" at bounding box center [458, 57] width 45 height 22
checkbox input "false"
